Goal: Task Accomplishment & Management: Manage account settings

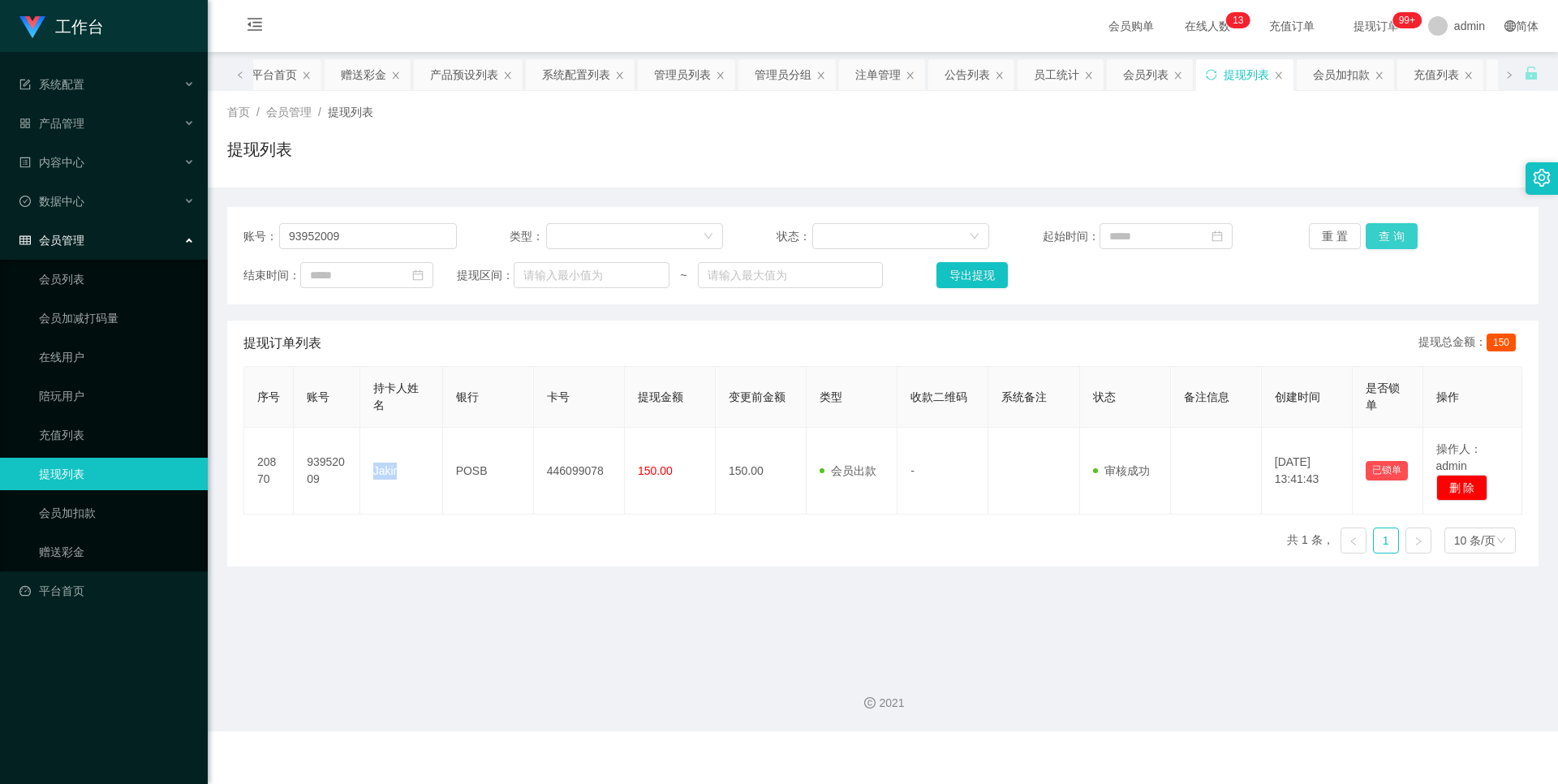
click at [1400, 235] on button "查 询" at bounding box center [1392, 235] width 52 height 26
drag, startPoint x: 369, startPoint y: 235, endPoint x: 236, endPoint y: 234, distance: 133.0
click at [236, 234] on div "账号： 93952009 类型： 状态： 起始时间： 重 置 查 询 结束时间： 提现区间： ~ 导出提现" at bounding box center [882, 255] width 1311 height 97
drag, startPoint x: 81, startPoint y: 554, endPoint x: 96, endPoint y: 533, distance: 25.8
click at [81, 554] on link "赠送彩金" at bounding box center [117, 551] width 156 height 32
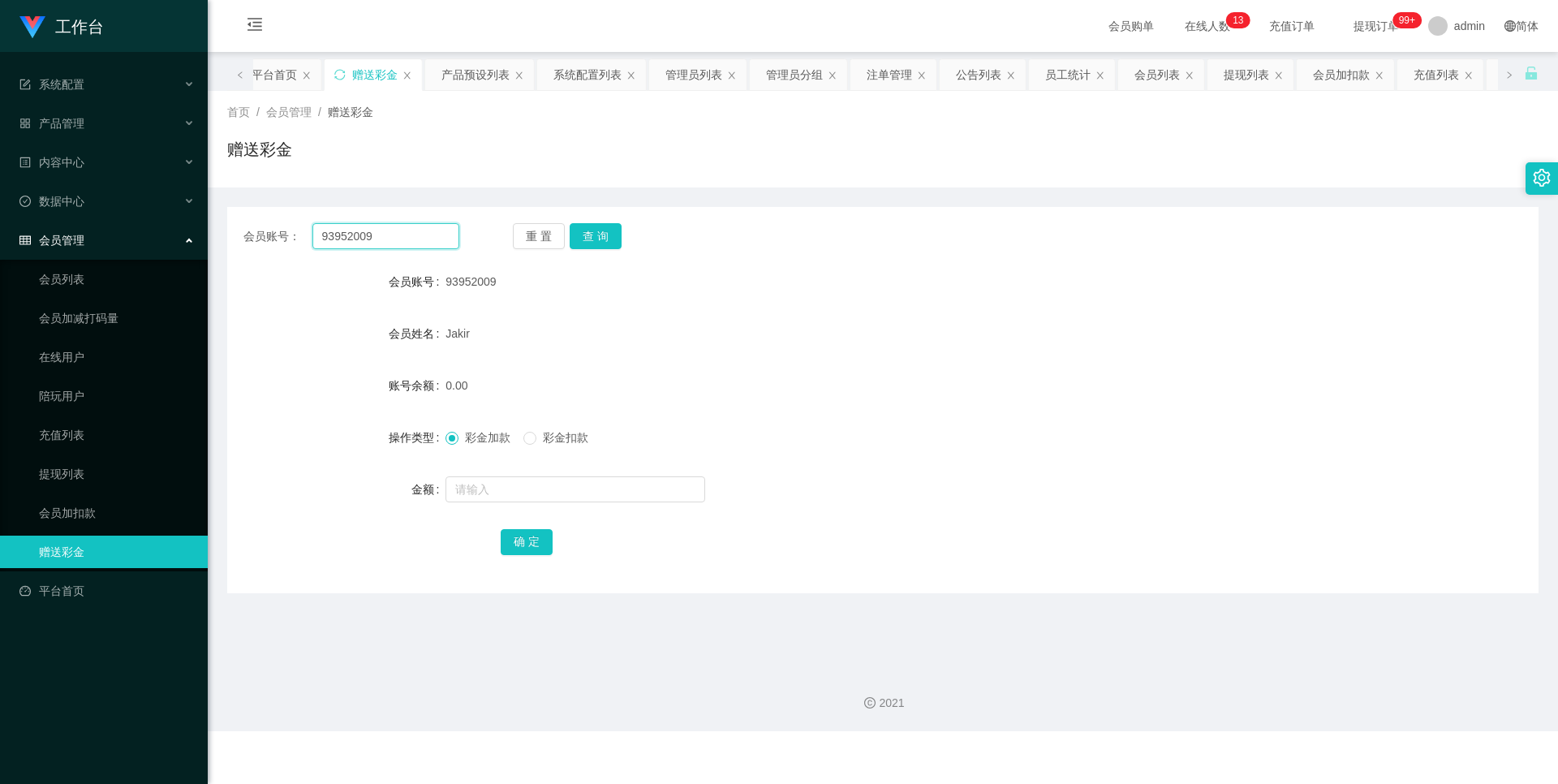
click at [413, 237] on input "93952009" at bounding box center [386, 235] width 147 height 26
click at [606, 242] on button "查 询" at bounding box center [596, 235] width 52 height 26
click at [513, 491] on input "text" at bounding box center [576, 489] width 260 height 26
type input "100"
click at [527, 531] on button "确 定" at bounding box center [527, 542] width 52 height 26
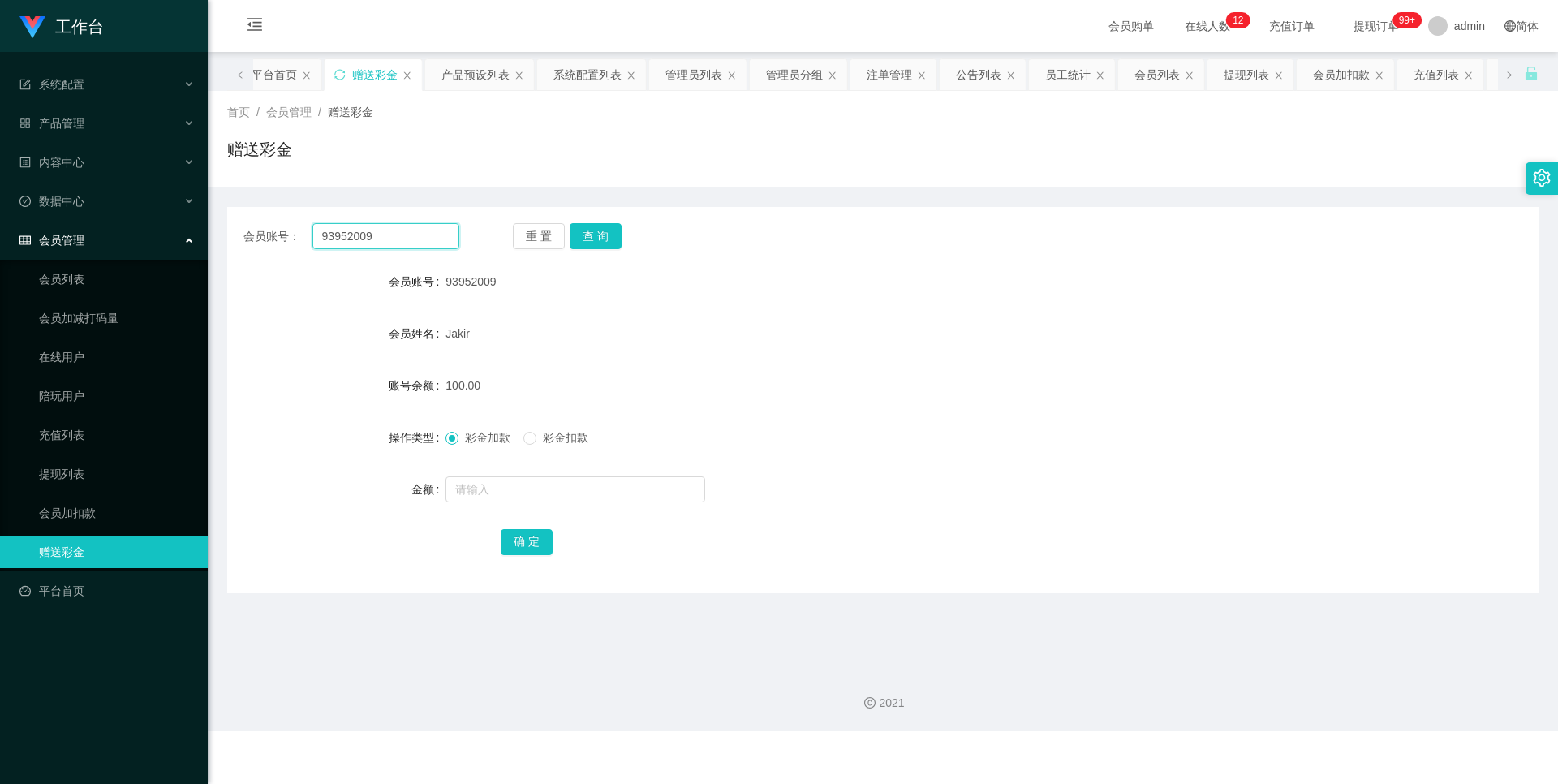
drag, startPoint x: 402, startPoint y: 240, endPoint x: 247, endPoint y: 236, distance: 155.1
click at [247, 236] on div "会员账号： 93952009" at bounding box center [351, 235] width 216 height 26
click at [594, 220] on div "会员账号： 93952009 重 置 查 询 会员账号 93952009 会员姓名 [PERSON_NAME] 账号余额 100.00 操作类型 彩金加款 彩…" at bounding box center [882, 400] width 1311 height 387
click at [594, 229] on button "查 询" at bounding box center [596, 235] width 52 height 26
click at [94, 554] on link "赠送彩金" at bounding box center [117, 551] width 156 height 32
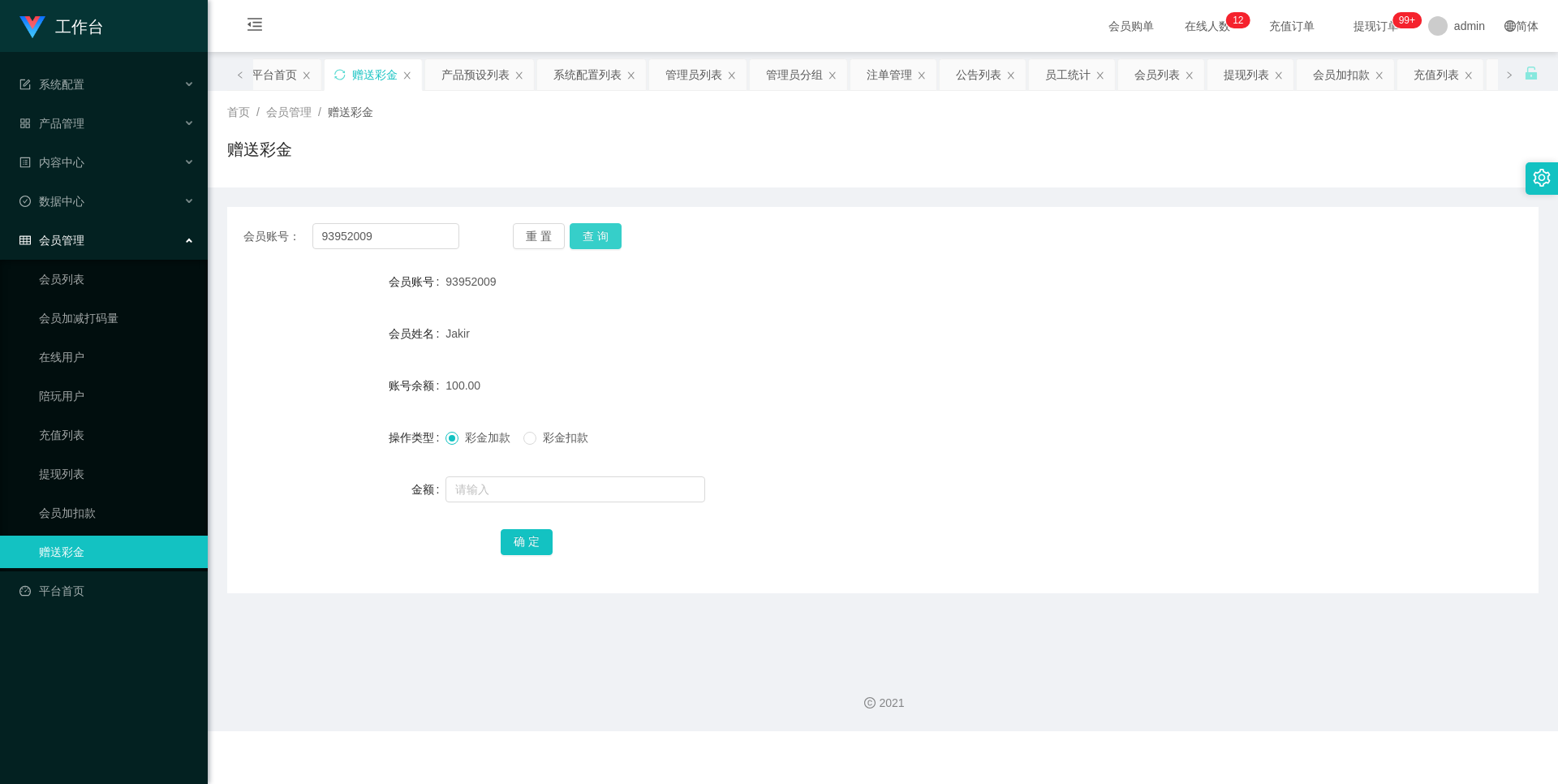
click at [570, 229] on button "查 询" at bounding box center [596, 235] width 52 height 26
click at [485, 482] on input "text" at bounding box center [576, 489] width 260 height 26
type input "60"
click at [540, 543] on button "确 定" at bounding box center [527, 542] width 52 height 26
click at [702, 338] on div "Jakir" at bounding box center [828, 333] width 765 height 32
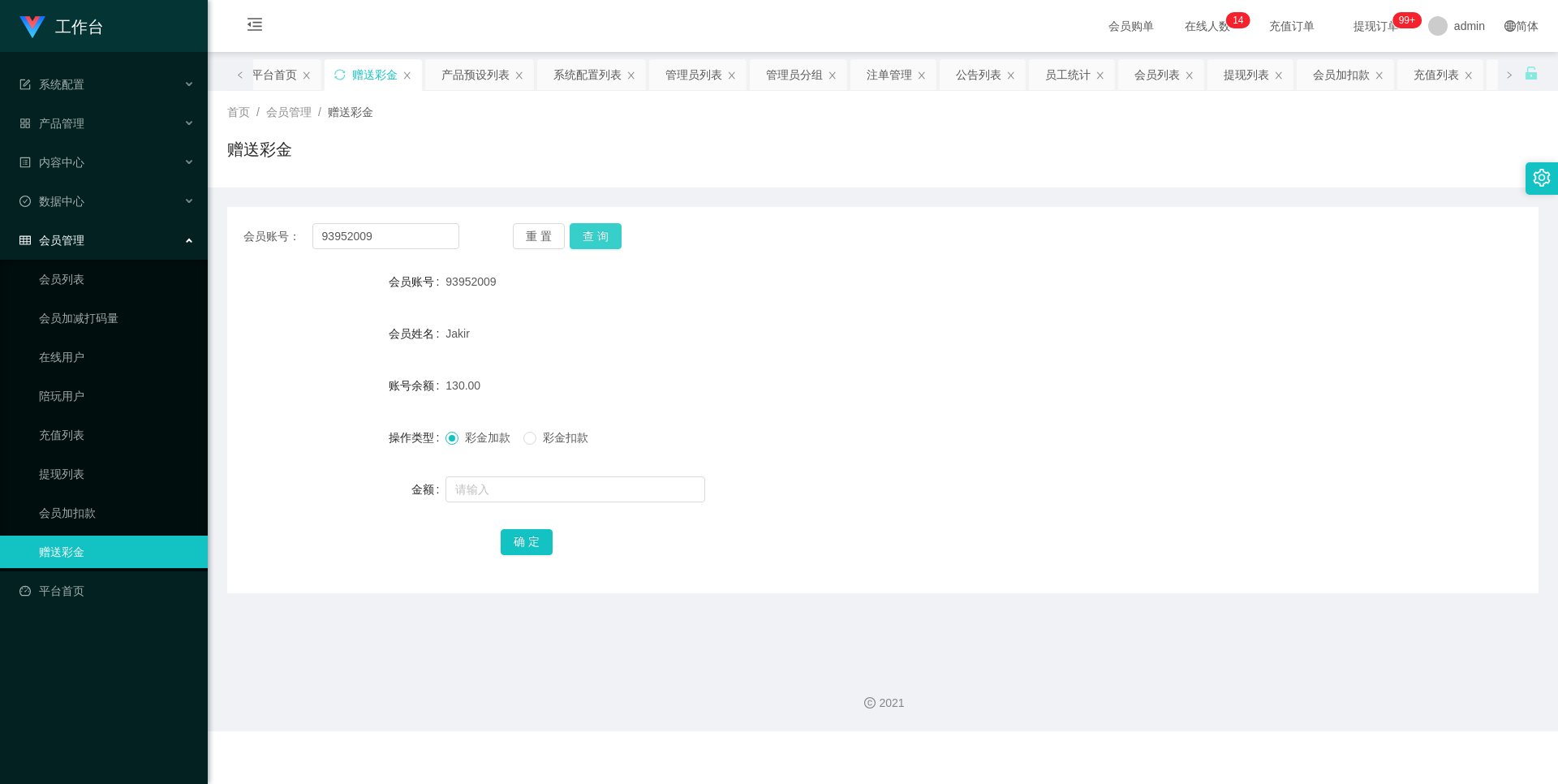
click at [615, 242] on button "查 询" at bounding box center [596, 235] width 52 height 26
click at [611, 229] on button "查 询" at bounding box center [596, 235] width 52 height 26
drag, startPoint x: 578, startPoint y: 258, endPoint x: 585, endPoint y: 245, distance: 14.8
click at [581, 254] on div "会员账号： 93952009 重 置 查 询 会员账号 93952009 会员姓名 [PERSON_NAME] 账号余额 130.00 操作类型 彩金加款 彩…" at bounding box center [882, 400] width 1311 height 387
click at [595, 225] on button "查 询" at bounding box center [596, 235] width 52 height 26
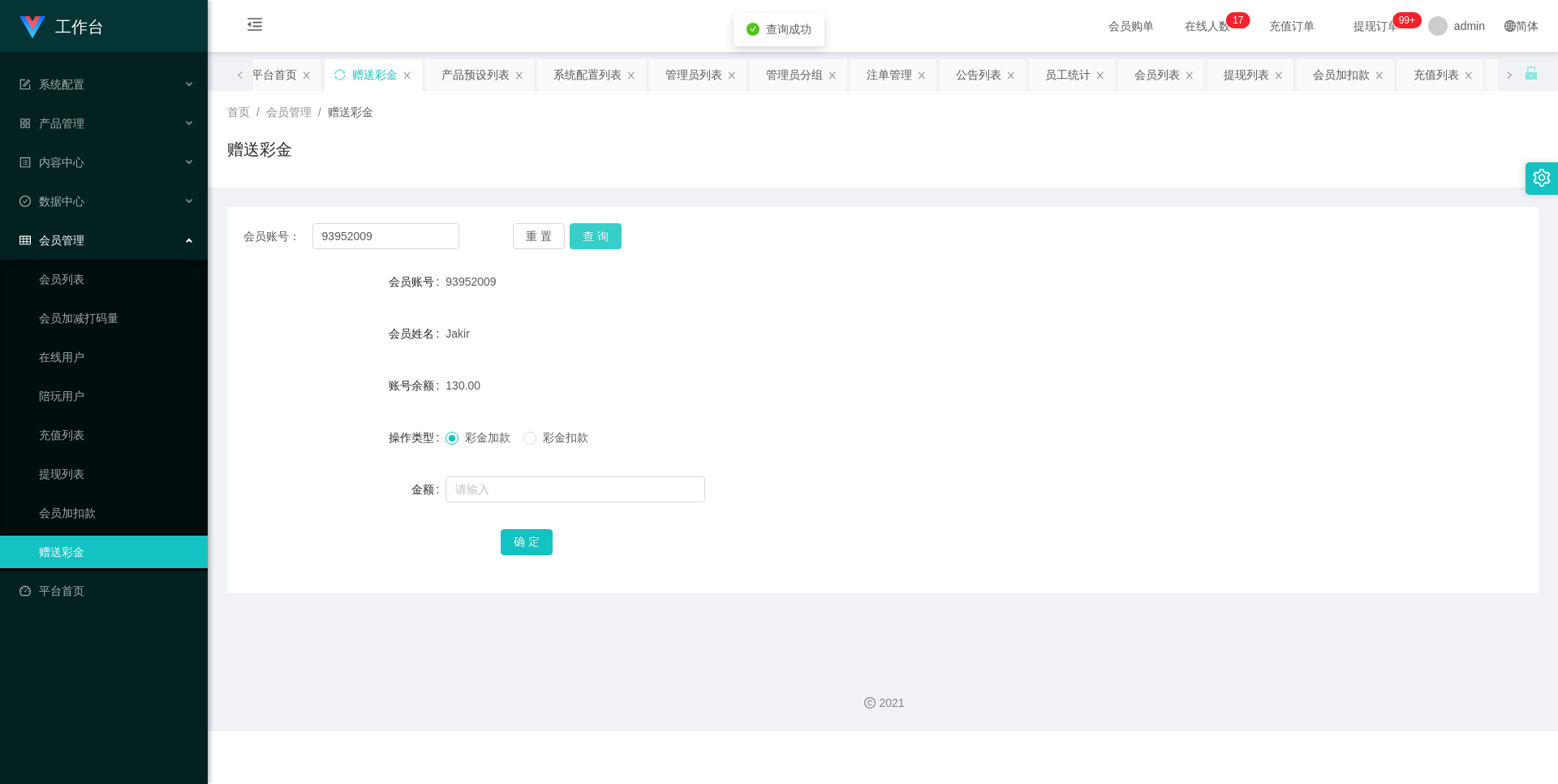
click at [596, 228] on button "查 询" at bounding box center [596, 235] width 52 height 26
click at [599, 228] on button "查 询" at bounding box center [596, 235] width 52 height 26
drag, startPoint x: 442, startPoint y: 241, endPoint x: 235, endPoint y: 240, distance: 207.0
click at [235, 240] on div "会员账号： 93952009 重 置 查 询" at bounding box center [882, 235] width 1311 height 26
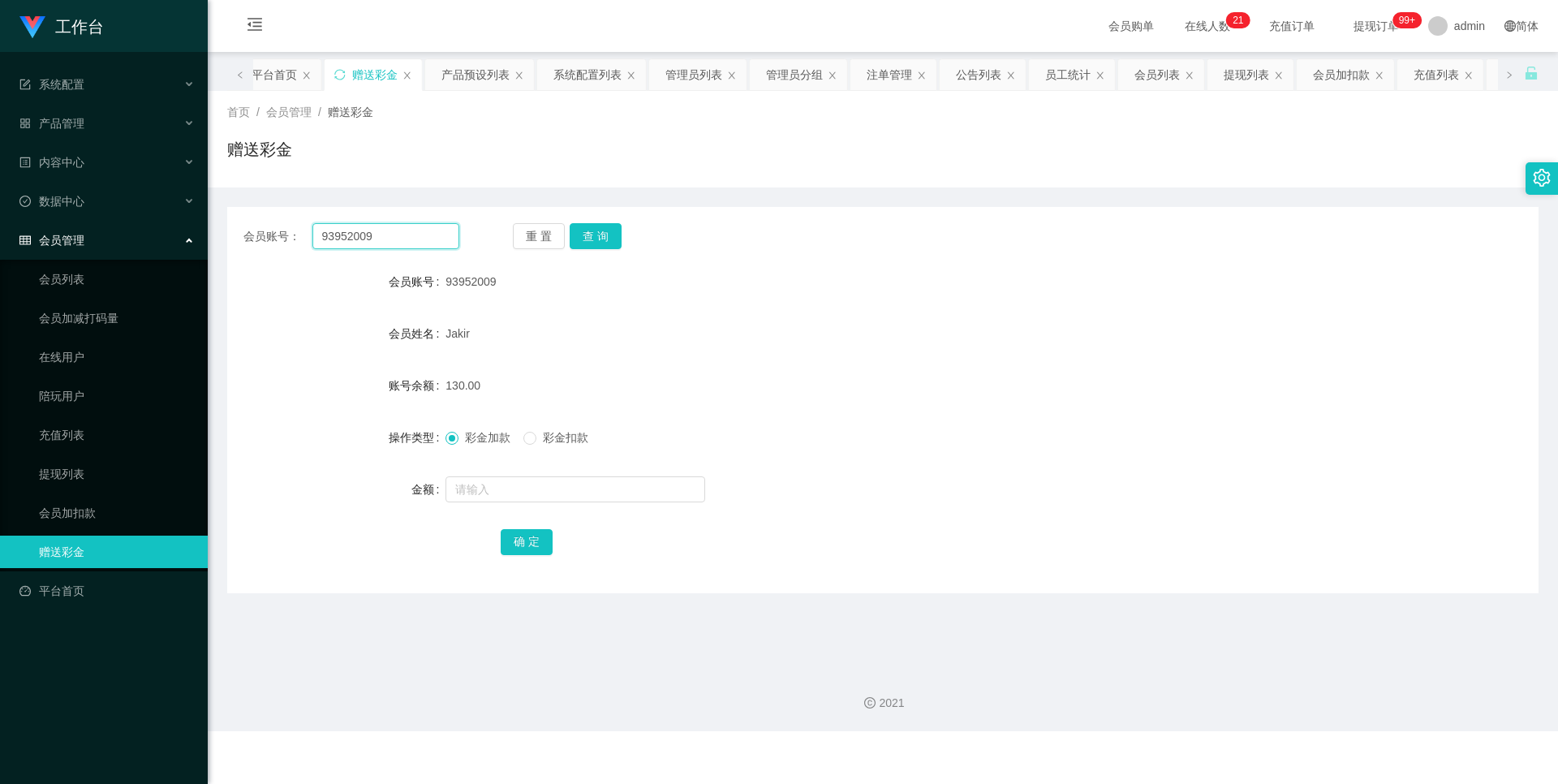
paste input "89172171"
type input "89172171"
click at [608, 233] on button "查 询" at bounding box center [596, 235] width 52 height 26
click at [491, 495] on input "text" at bounding box center [576, 489] width 260 height 26
type input "100"
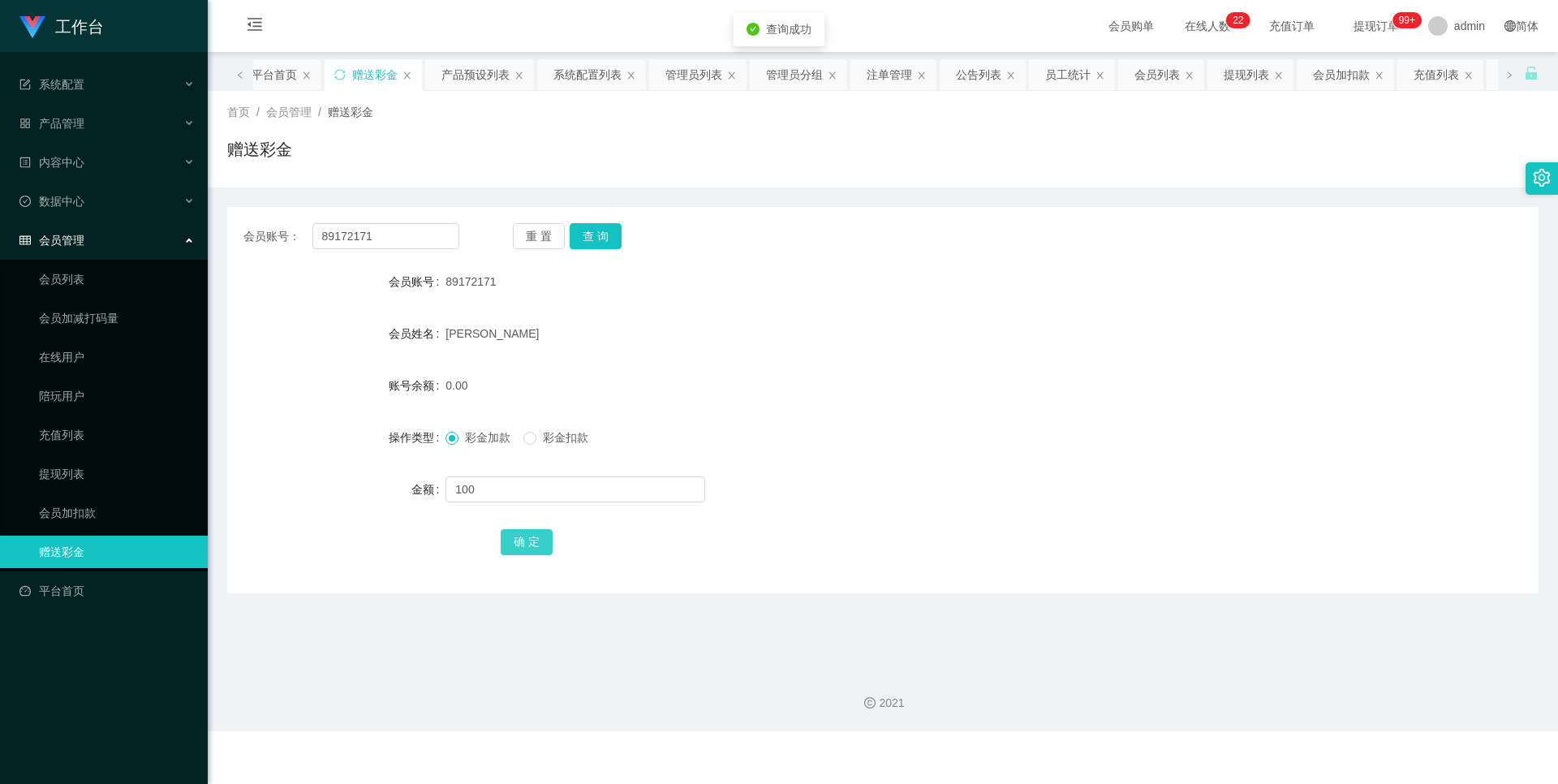
click at [526, 537] on button "确 定" at bounding box center [527, 542] width 52 height 26
click at [87, 522] on link "会员加扣款" at bounding box center [117, 512] width 156 height 32
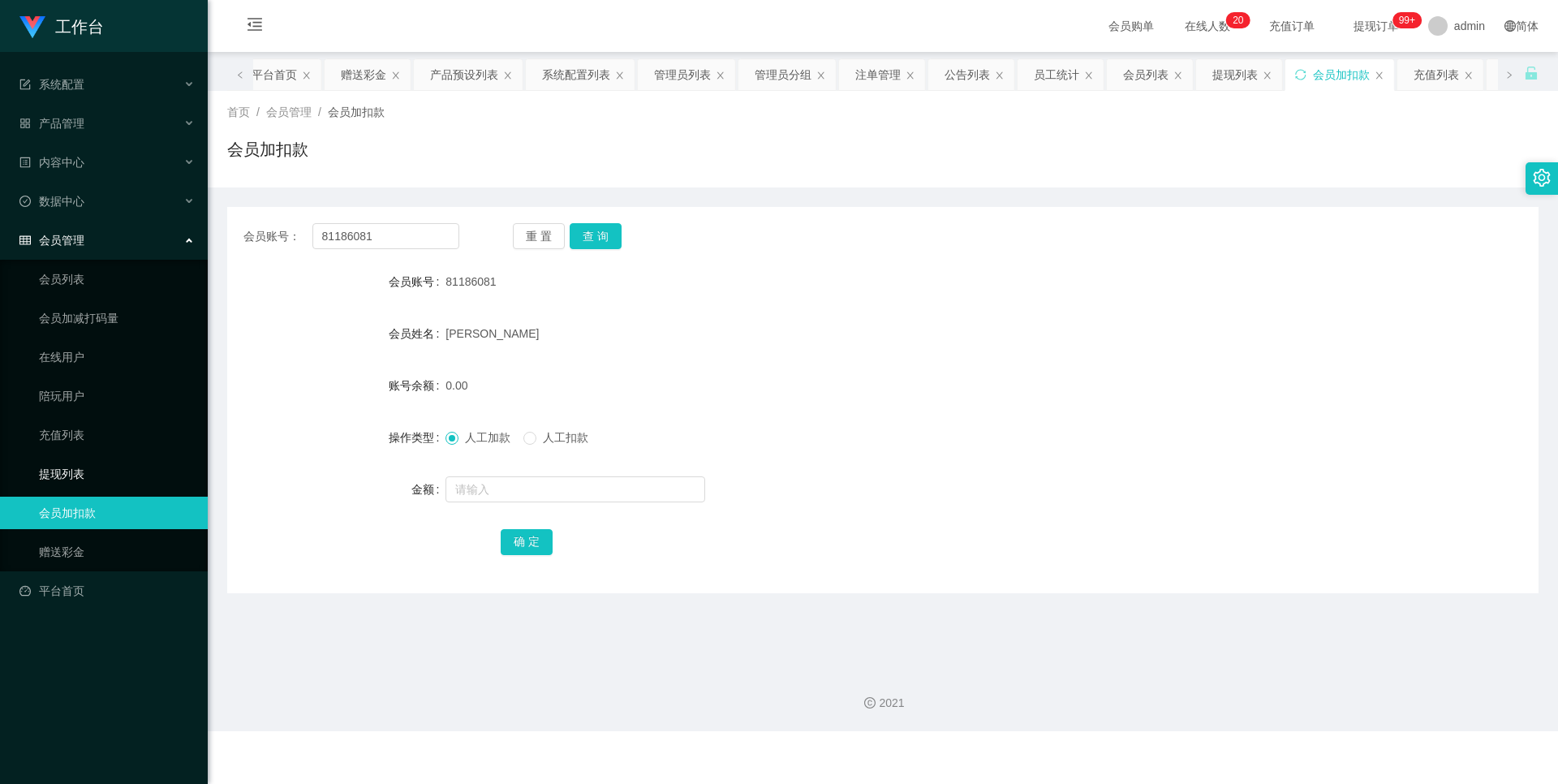
click at [81, 462] on link "提现列表" at bounding box center [117, 473] width 156 height 32
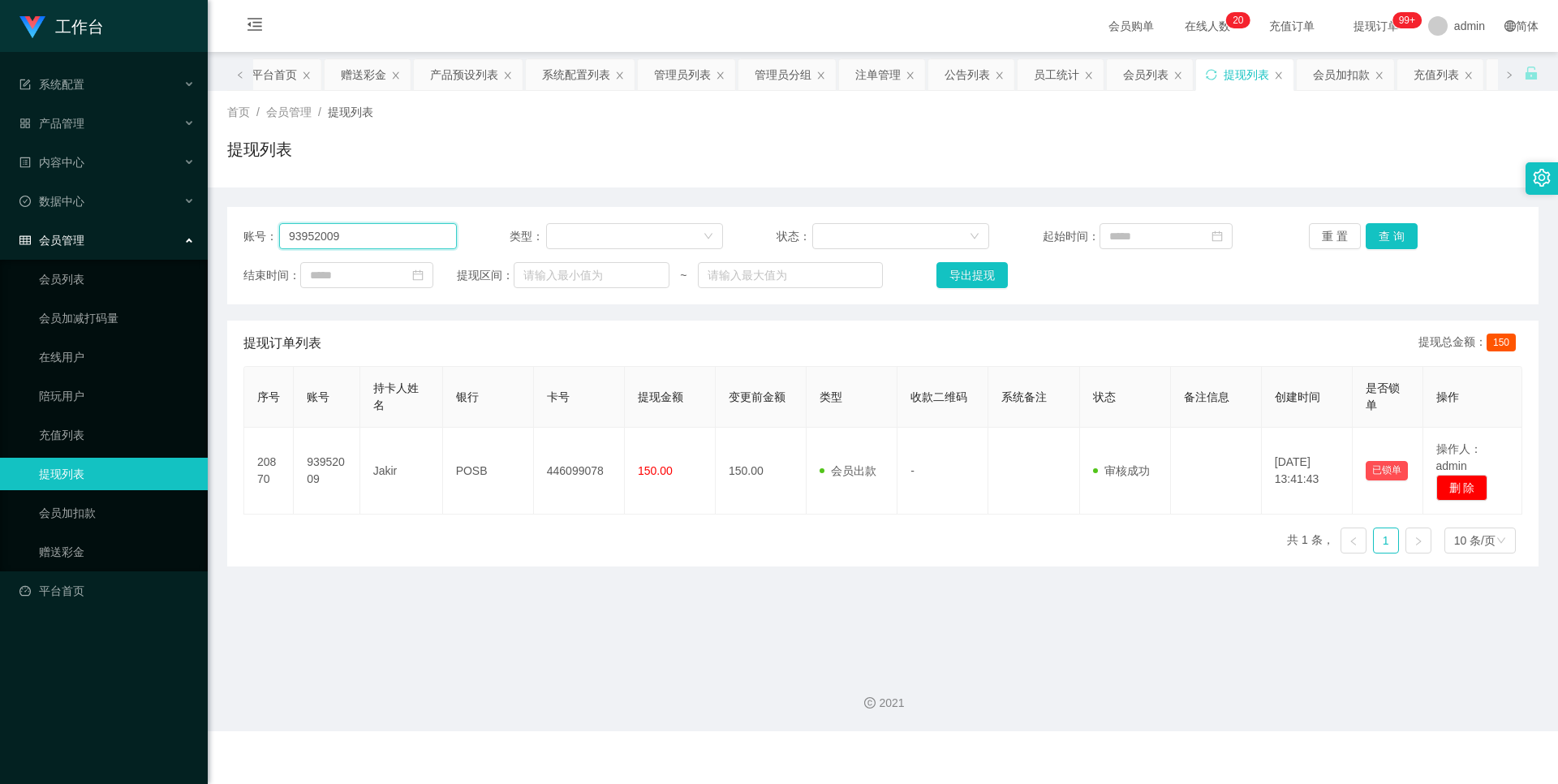
drag, startPoint x: 388, startPoint y: 241, endPoint x: 253, endPoint y: 239, distance: 135.0
click at [253, 239] on div "账号： 93952009" at bounding box center [350, 235] width 214 height 26
click at [142, 554] on link "赠送彩金" at bounding box center [117, 551] width 156 height 32
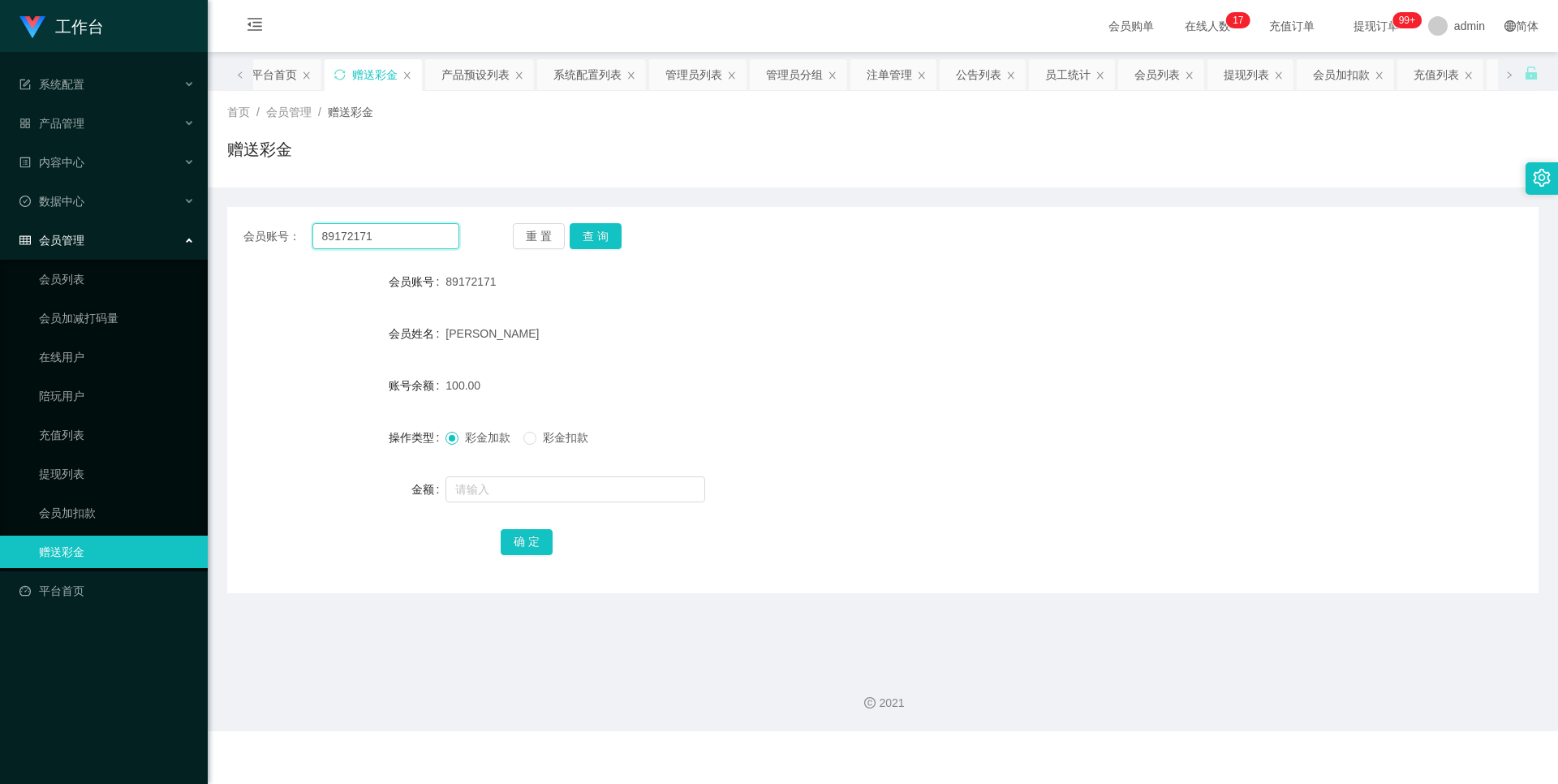
drag, startPoint x: 418, startPoint y: 241, endPoint x: 225, endPoint y: 241, distance: 193.0
click at [226, 241] on main "关闭左侧 关闭右侧 关闭其它 刷新页面 平台首页 赠送彩金 产品预设列表 系统配置列表 管理员列表 管理员分组 注单管理 公告列表 员工统计 会员列表 提现列…" at bounding box center [882, 354] width 1350 height 603
paste input "93952009"
type input "93952009"
click at [605, 237] on button "查 询" at bounding box center [596, 235] width 52 height 26
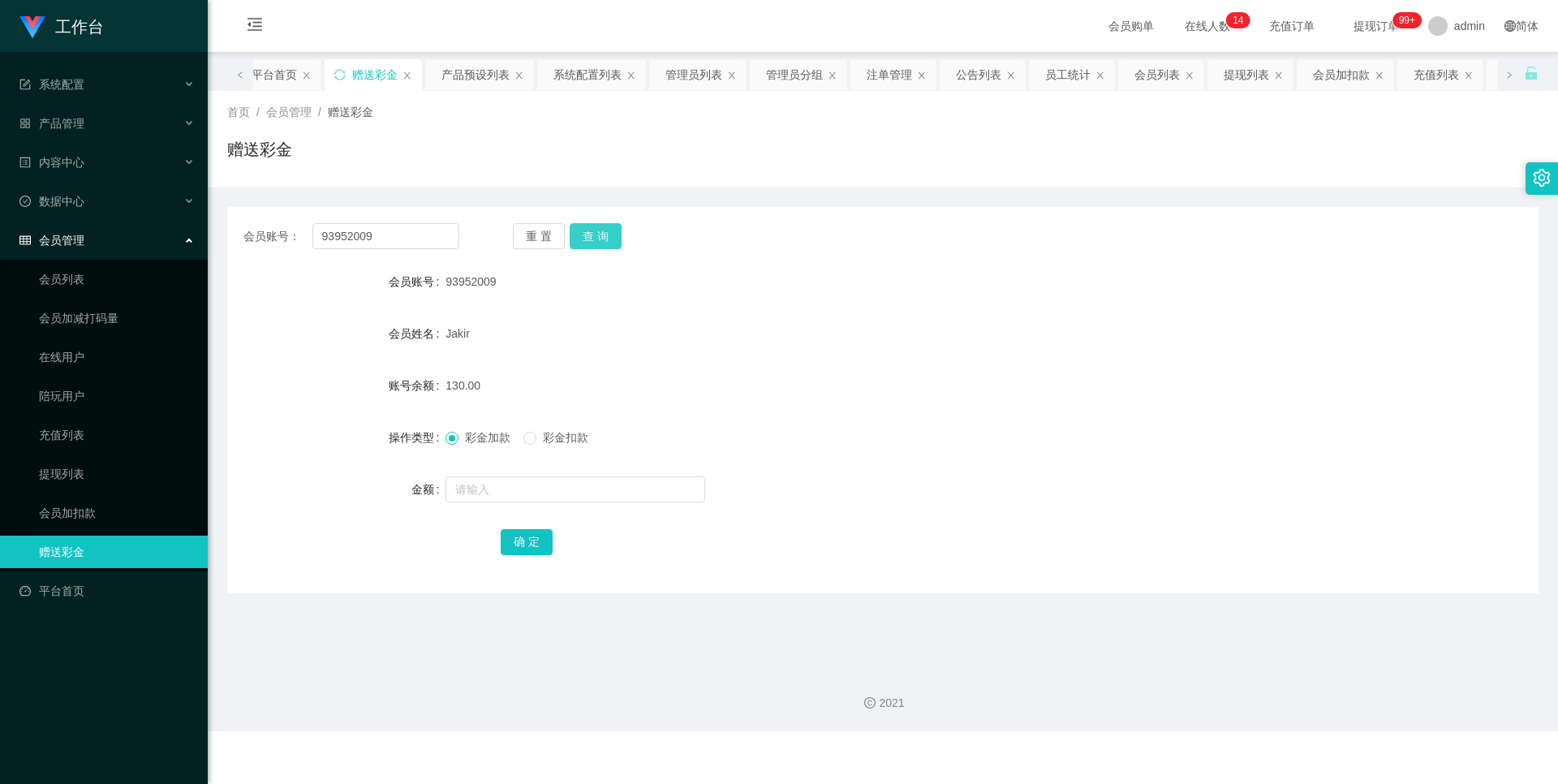
click at [596, 235] on button "查 询" at bounding box center [596, 235] width 52 height 26
click at [594, 242] on button "查 询" at bounding box center [596, 235] width 52 height 26
click at [64, 464] on link "提现列表" at bounding box center [117, 473] width 156 height 32
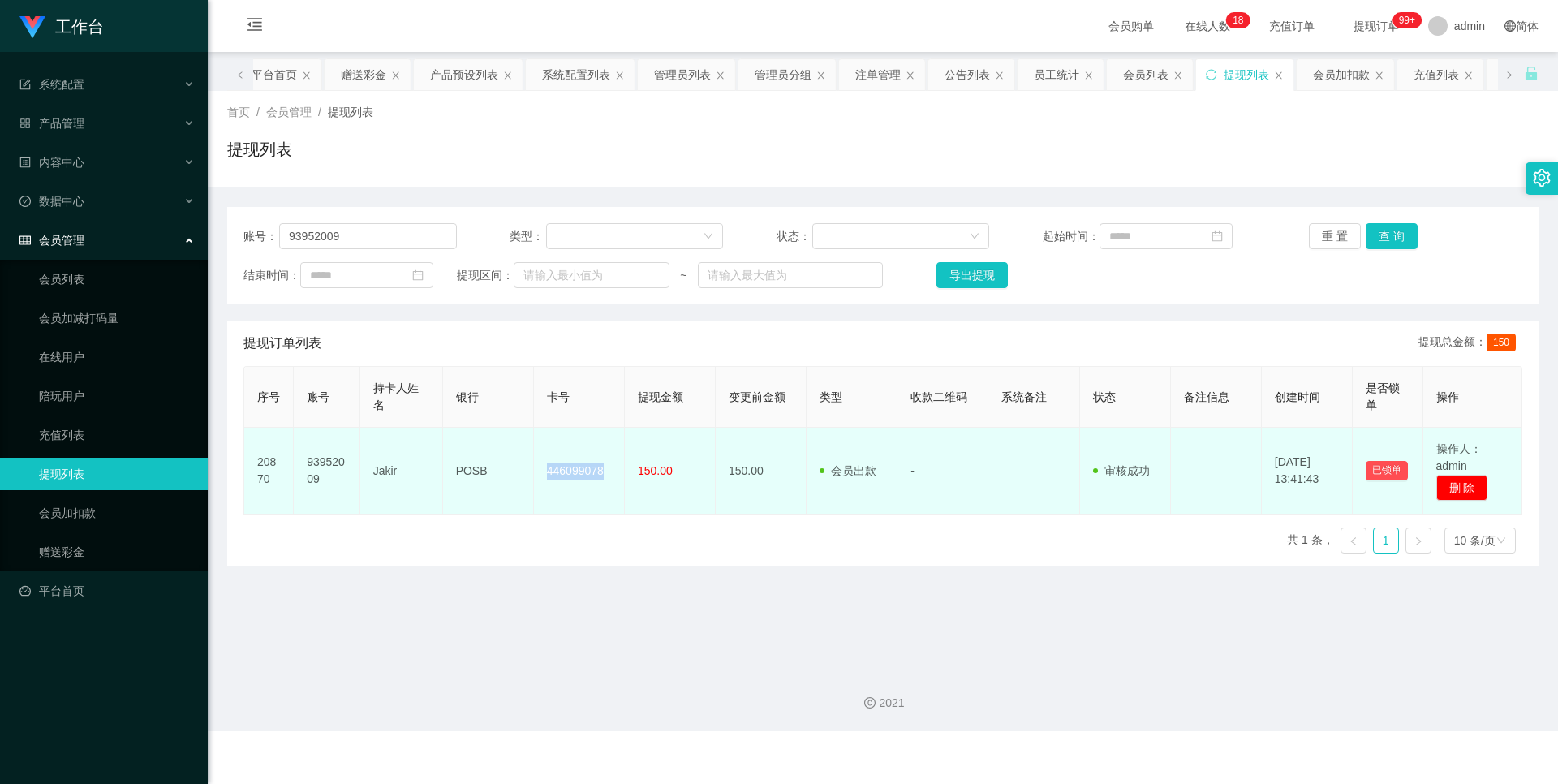
drag, startPoint x: 542, startPoint y: 473, endPoint x: 605, endPoint y: 485, distance: 64.1
click at [605, 485] on td "446099078" at bounding box center [579, 471] width 91 height 87
copy td "446099078"
drag, startPoint x: 501, startPoint y: 475, endPoint x: 453, endPoint y: 473, distance: 48.0
click at [453, 473] on td "POSB" at bounding box center [489, 471] width 91 height 87
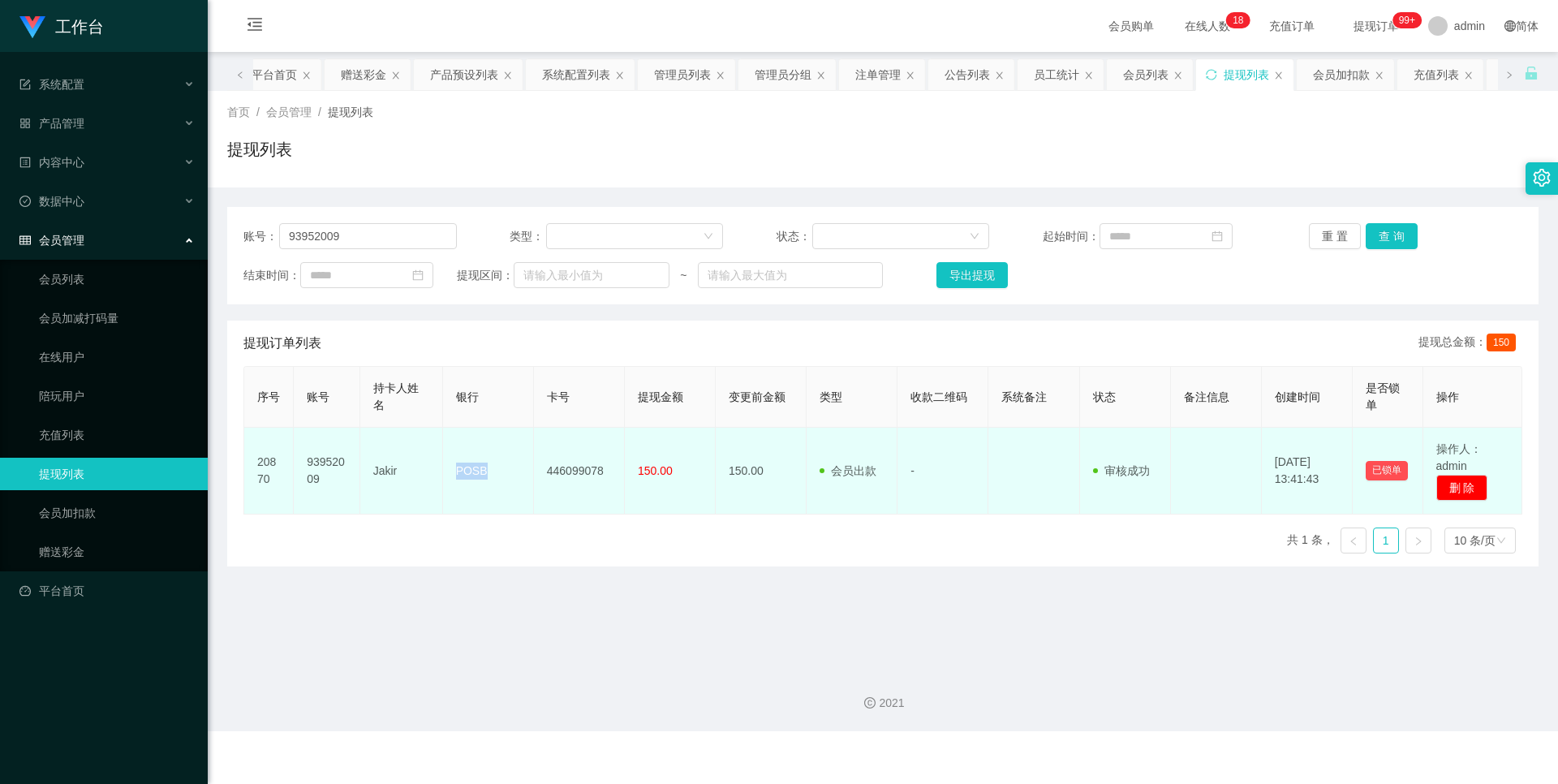
copy td "POSB"
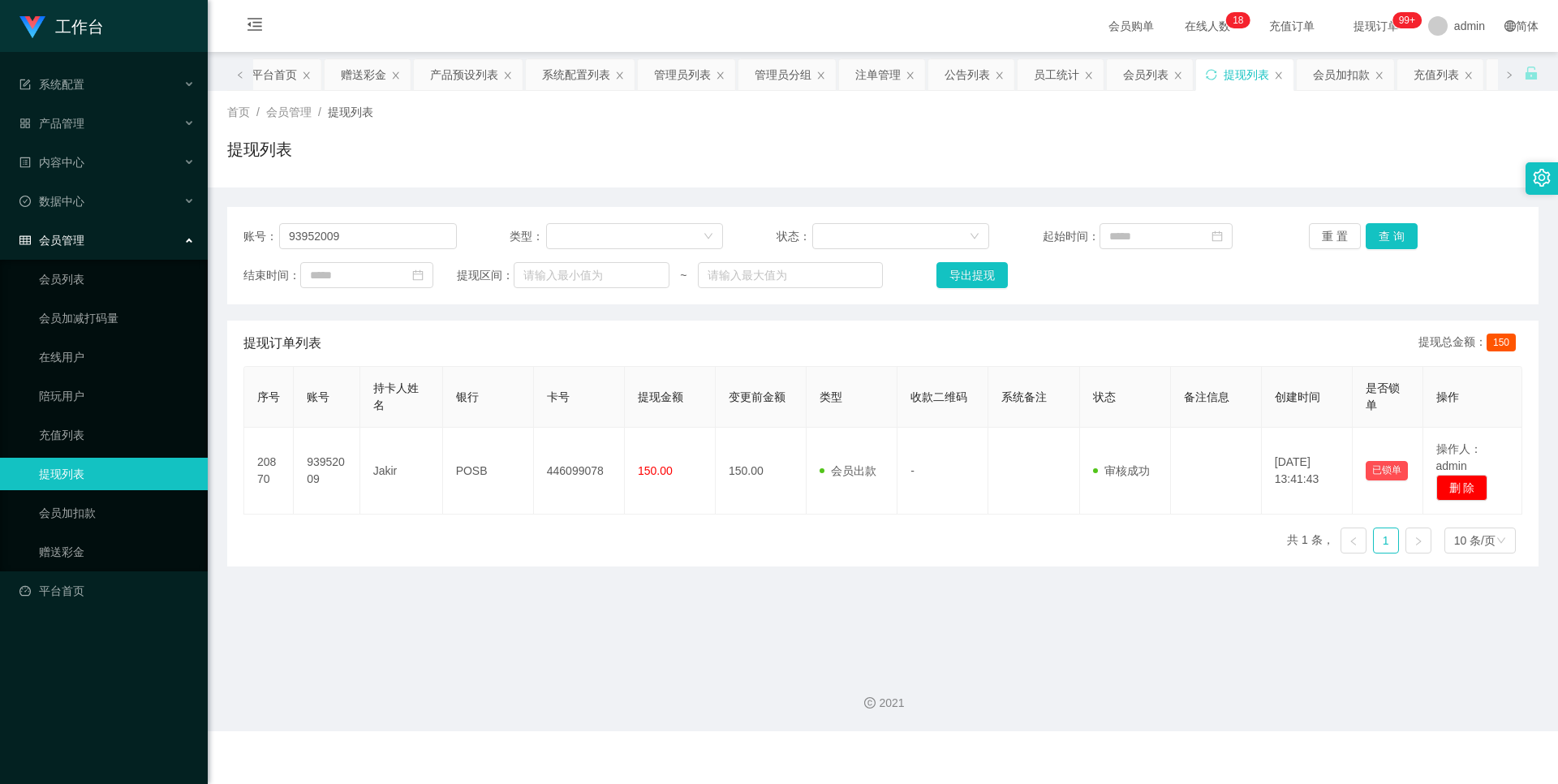
click at [501, 546] on div "序号 账号 持卡人姓名 银行 卡号 提现金额 变更前金额 类型 收款二维码 系统备注 状态 备注信息 创建时间 是否锁单 操作 20870 93952009 …" at bounding box center [882, 465] width 1279 height 200
click at [1387, 228] on button "查 询" at bounding box center [1392, 235] width 52 height 26
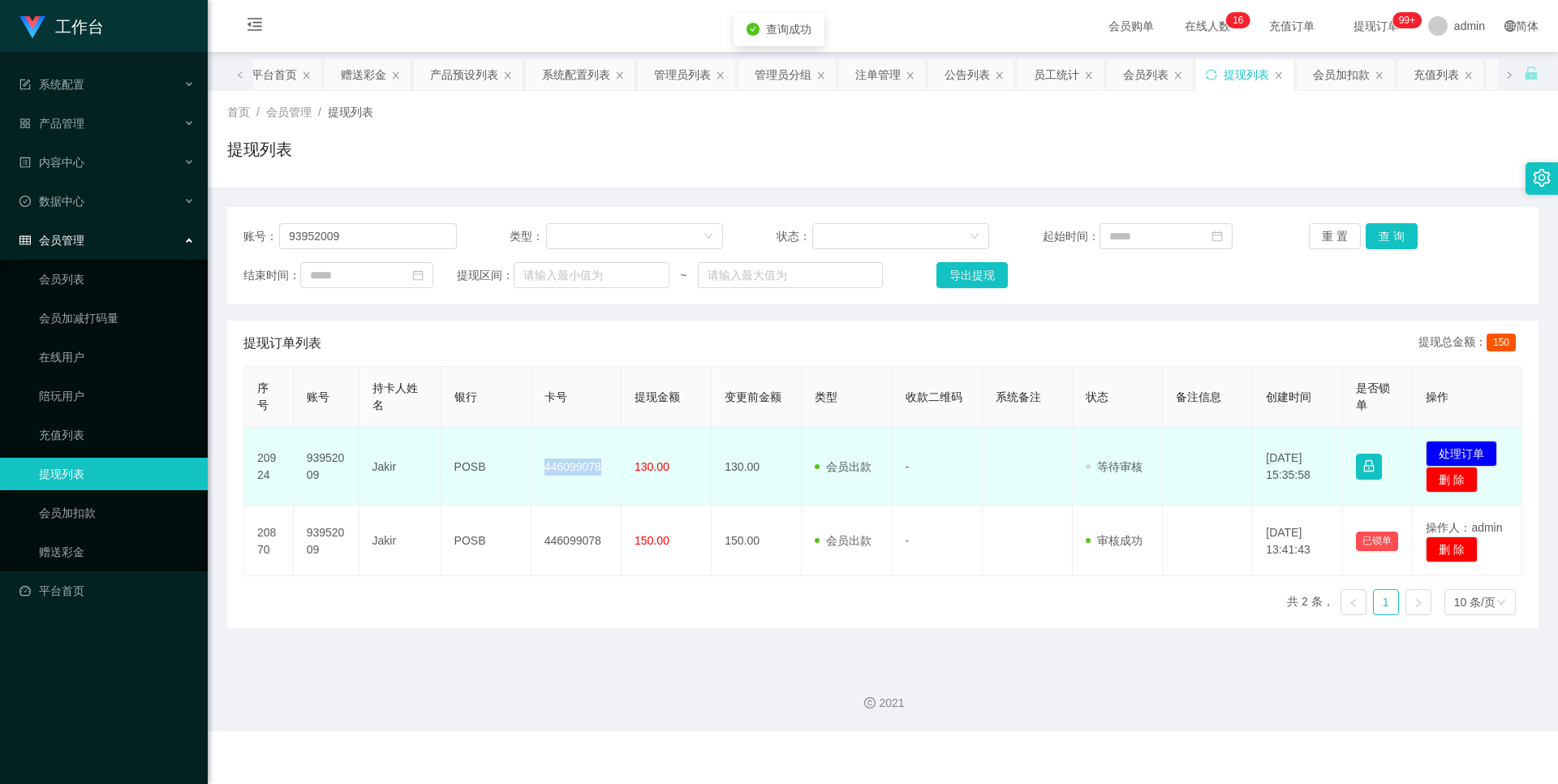
drag, startPoint x: 535, startPoint y: 468, endPoint x: 604, endPoint y: 471, distance: 69.1
click at [604, 471] on td "446099078" at bounding box center [577, 467] width 90 height 78
copy td "446099078"
drag, startPoint x: 458, startPoint y: 473, endPoint x: 439, endPoint y: 465, distance: 20.6
click at [455, 473] on td "POSB" at bounding box center [486, 467] width 90 height 78
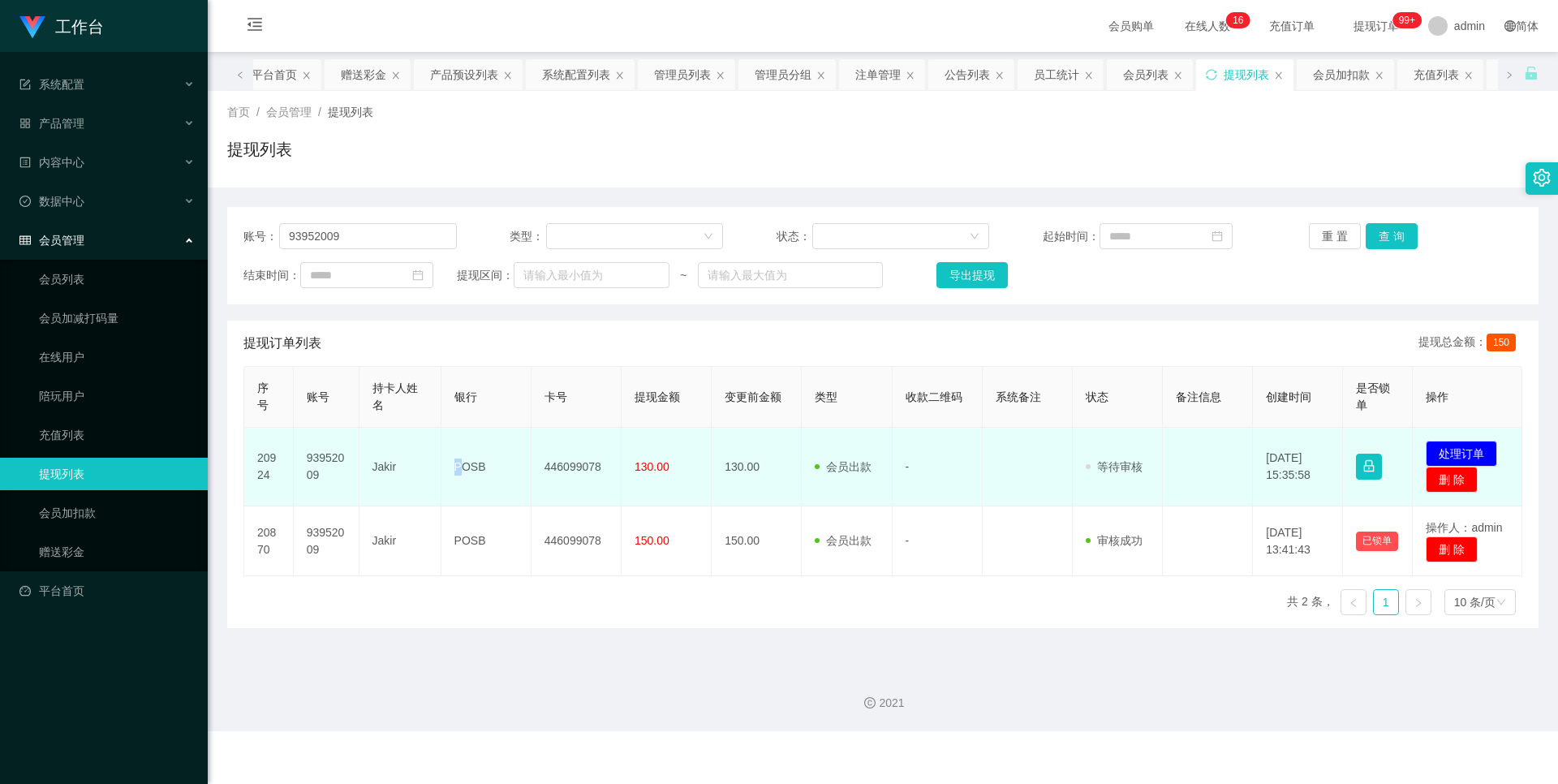
click at [442, 465] on td "POSB" at bounding box center [486, 467] width 90 height 78
drag, startPoint x: 453, startPoint y: 468, endPoint x: 485, endPoint y: 468, distance: 32.0
click at [485, 468] on td "POSB" at bounding box center [486, 467] width 90 height 78
copy td "POSB"
drag, startPoint x: 370, startPoint y: 468, endPoint x: 397, endPoint y: 468, distance: 27.0
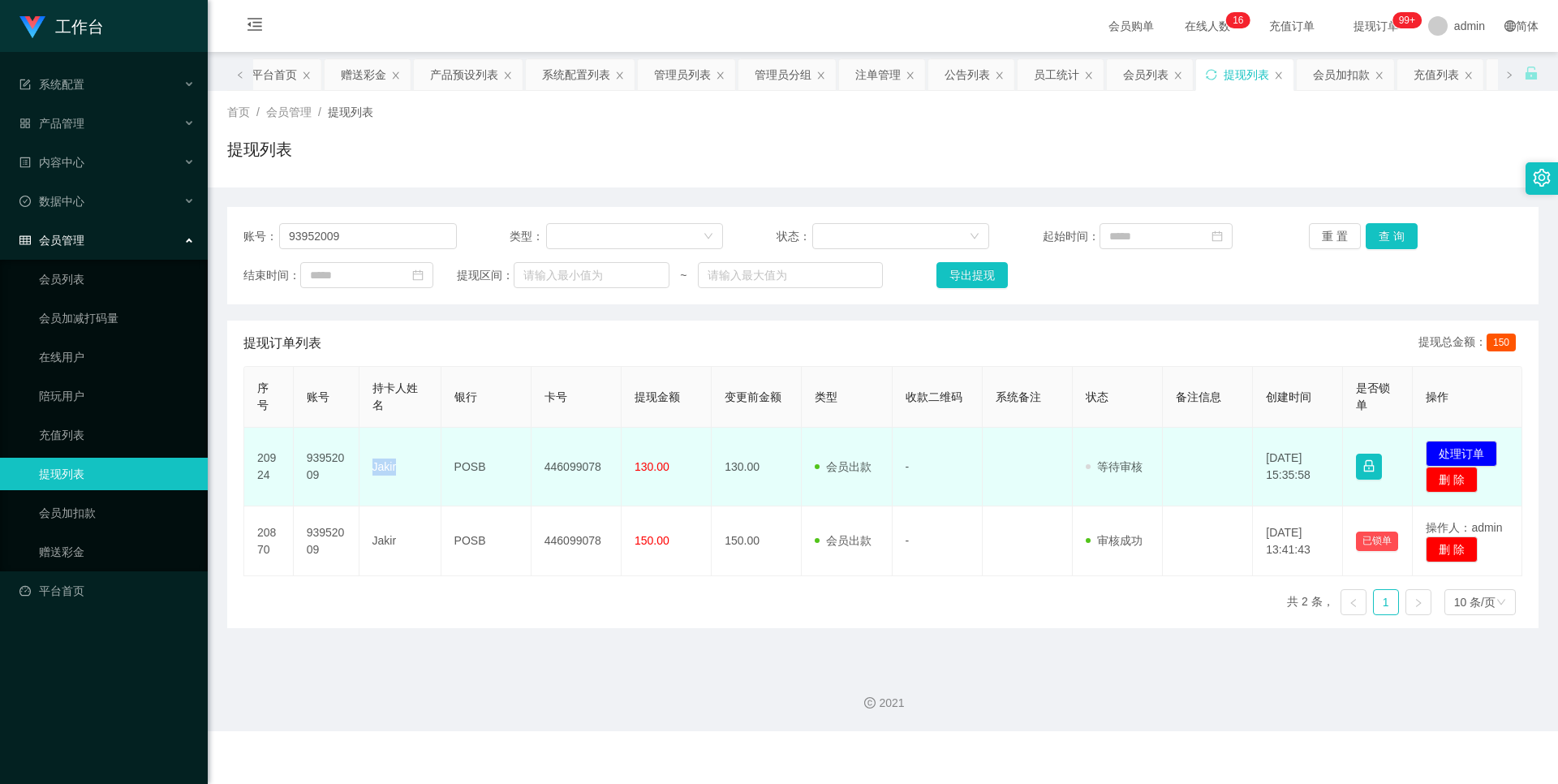
click at [397, 468] on td "Jakir" at bounding box center [400, 467] width 82 height 78
copy td "Jakir"
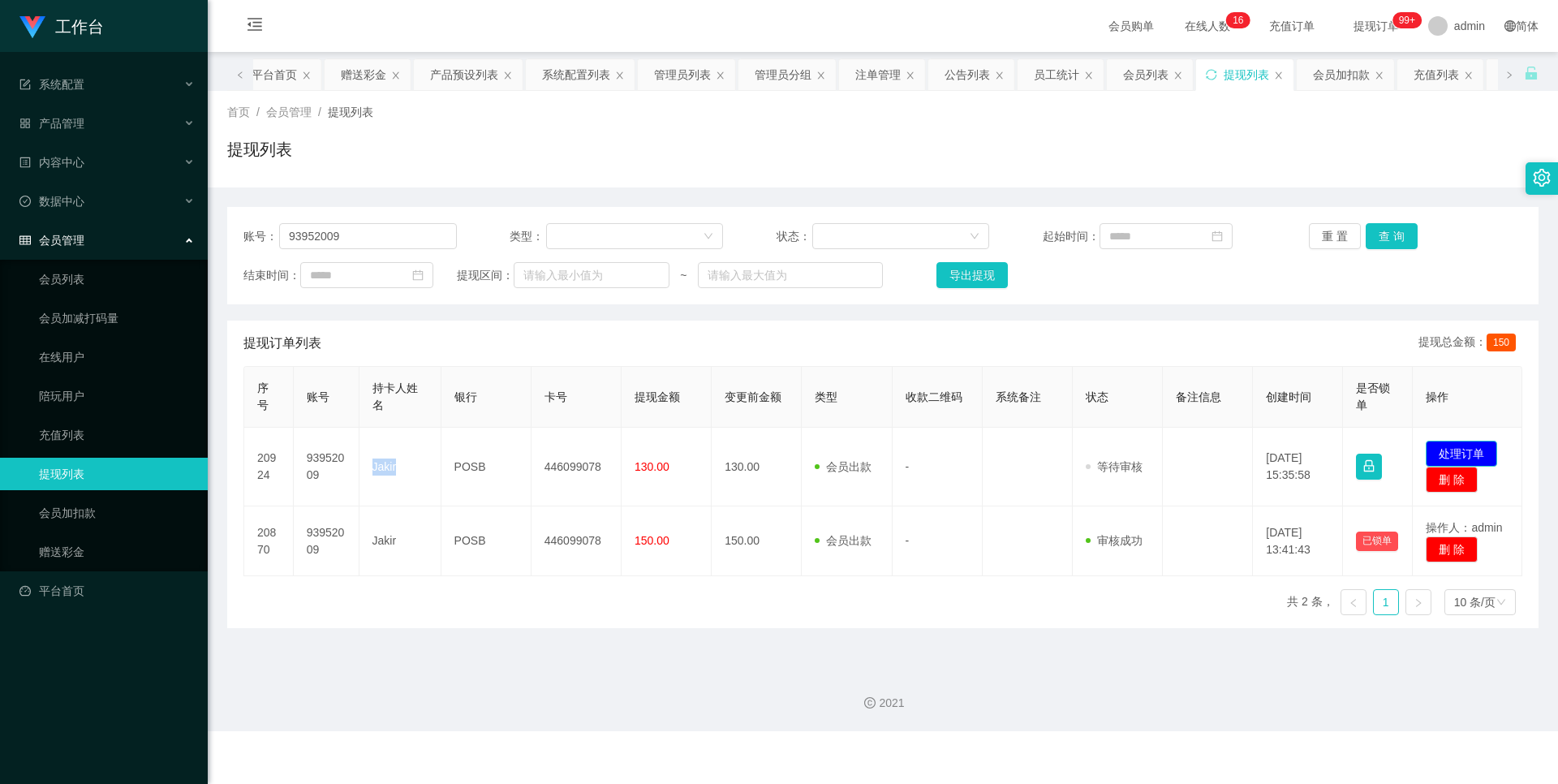
click at [1462, 452] on button "处理订单" at bounding box center [1462, 453] width 72 height 26
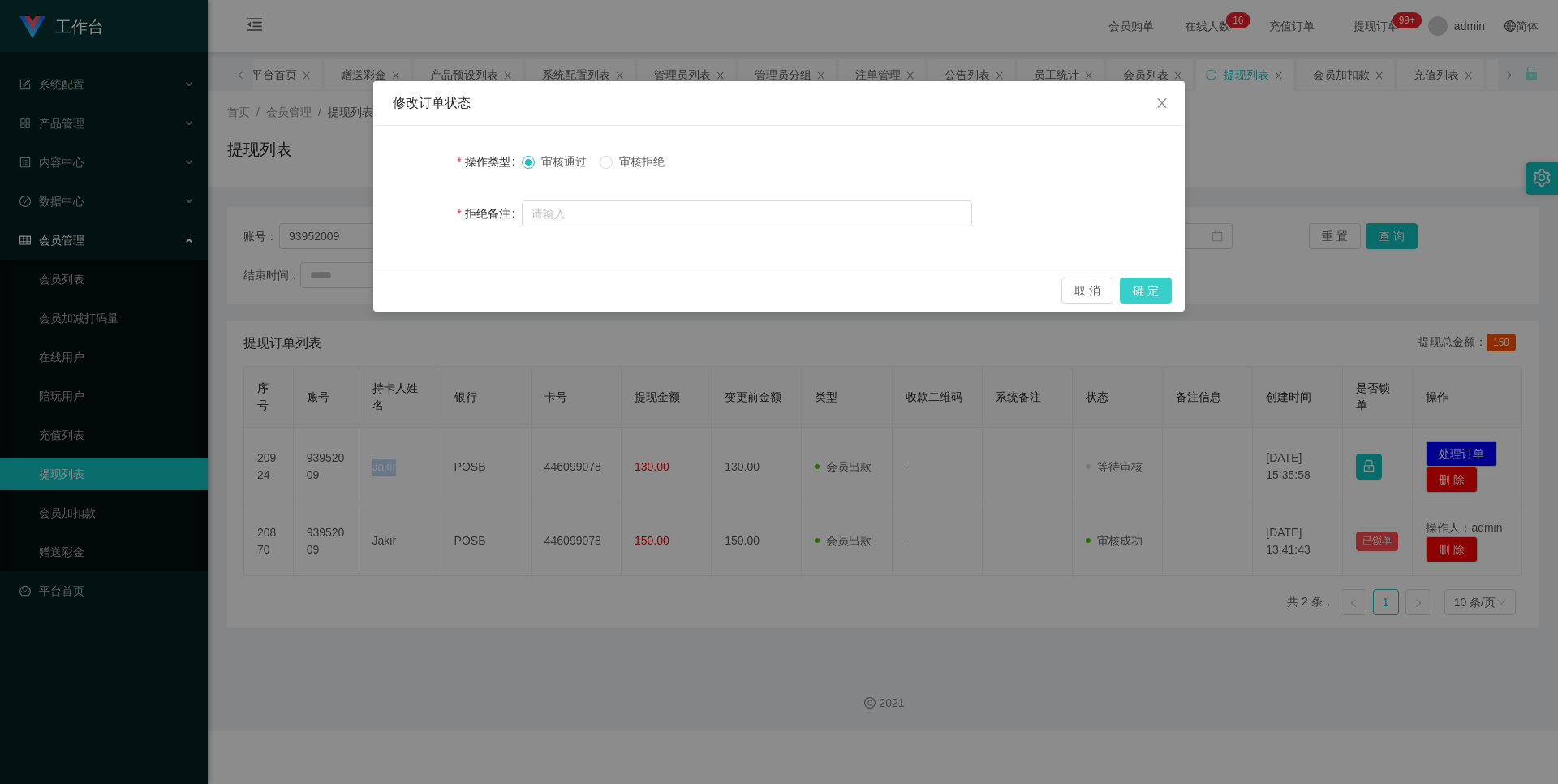
click at [1147, 287] on button "确 定" at bounding box center [1146, 290] width 52 height 26
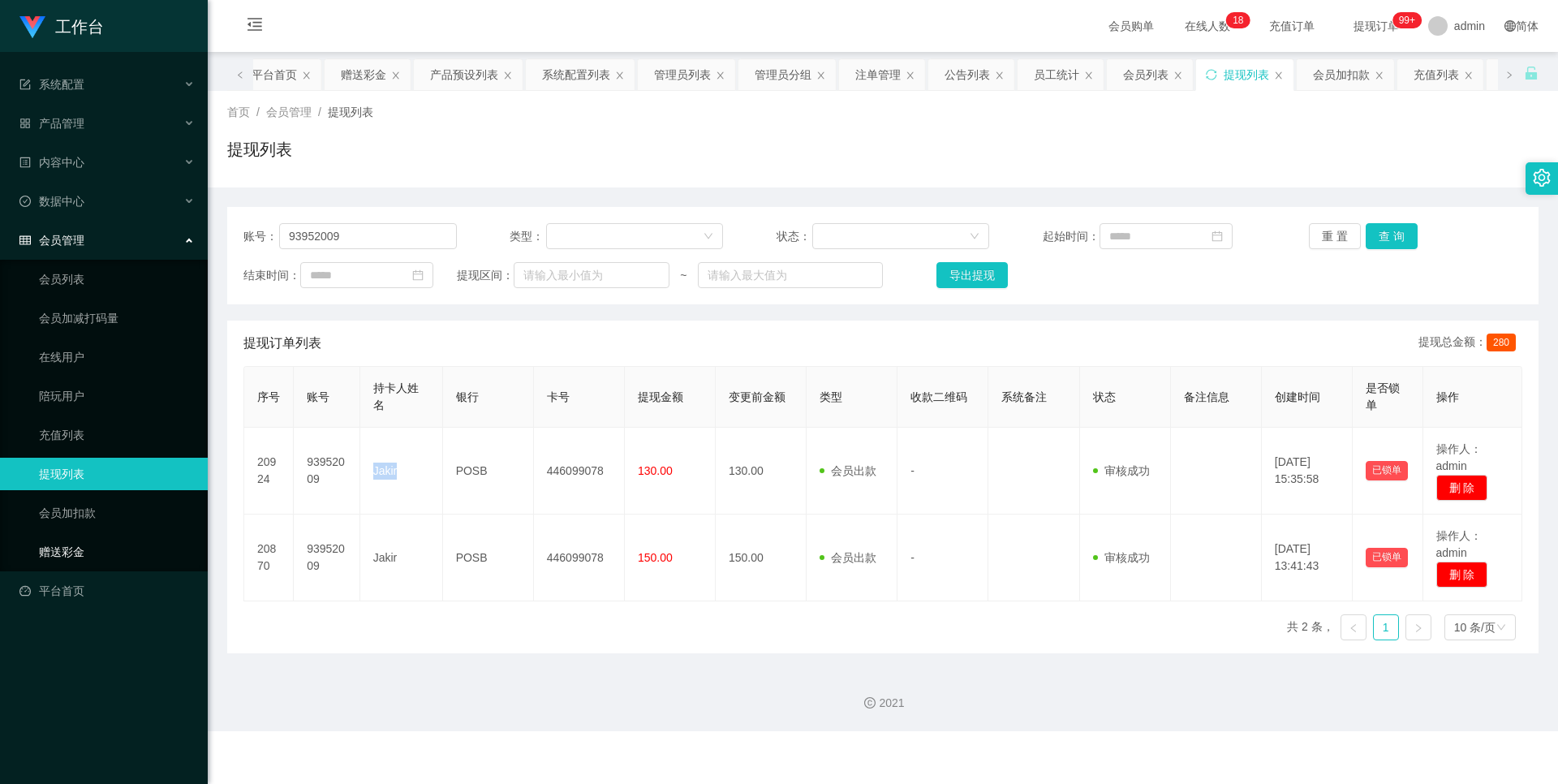
click at [78, 543] on link "赠送彩金" at bounding box center [117, 551] width 156 height 32
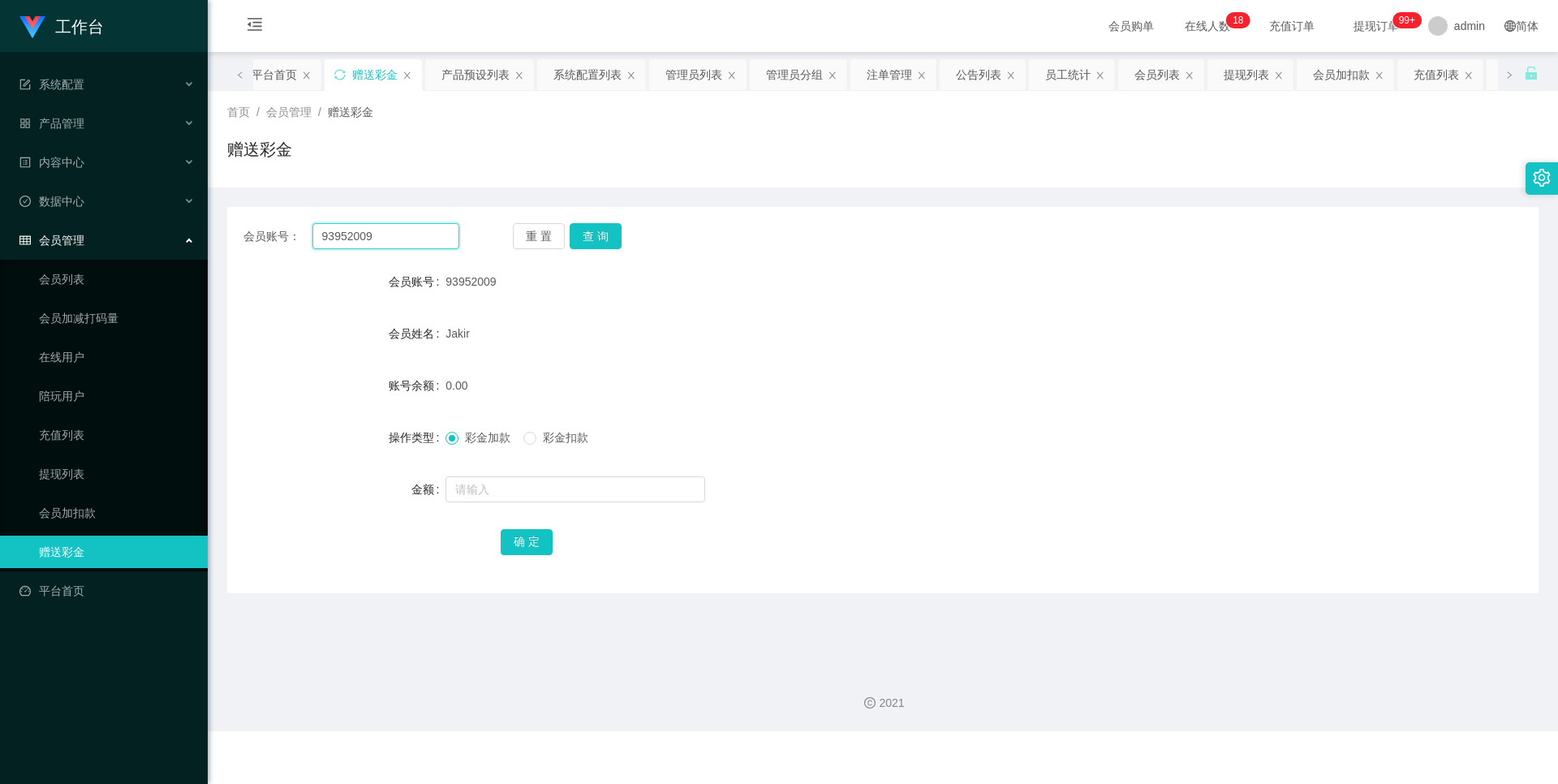
drag, startPoint x: 414, startPoint y: 246, endPoint x: 258, endPoint y: 241, distance: 156.1
click at [258, 241] on div "会员账号： 93952009" at bounding box center [351, 235] width 216 height 26
paste input "89172171"
click at [576, 219] on div "会员账号： 89172171 重 置 查 询 会员账号 93952009 会员姓名 [PERSON_NAME] 账号余额 0.00 操作类型 彩金加款 彩金扣…" at bounding box center [882, 400] width 1311 height 387
click at [590, 230] on button "查 询" at bounding box center [596, 235] width 52 height 26
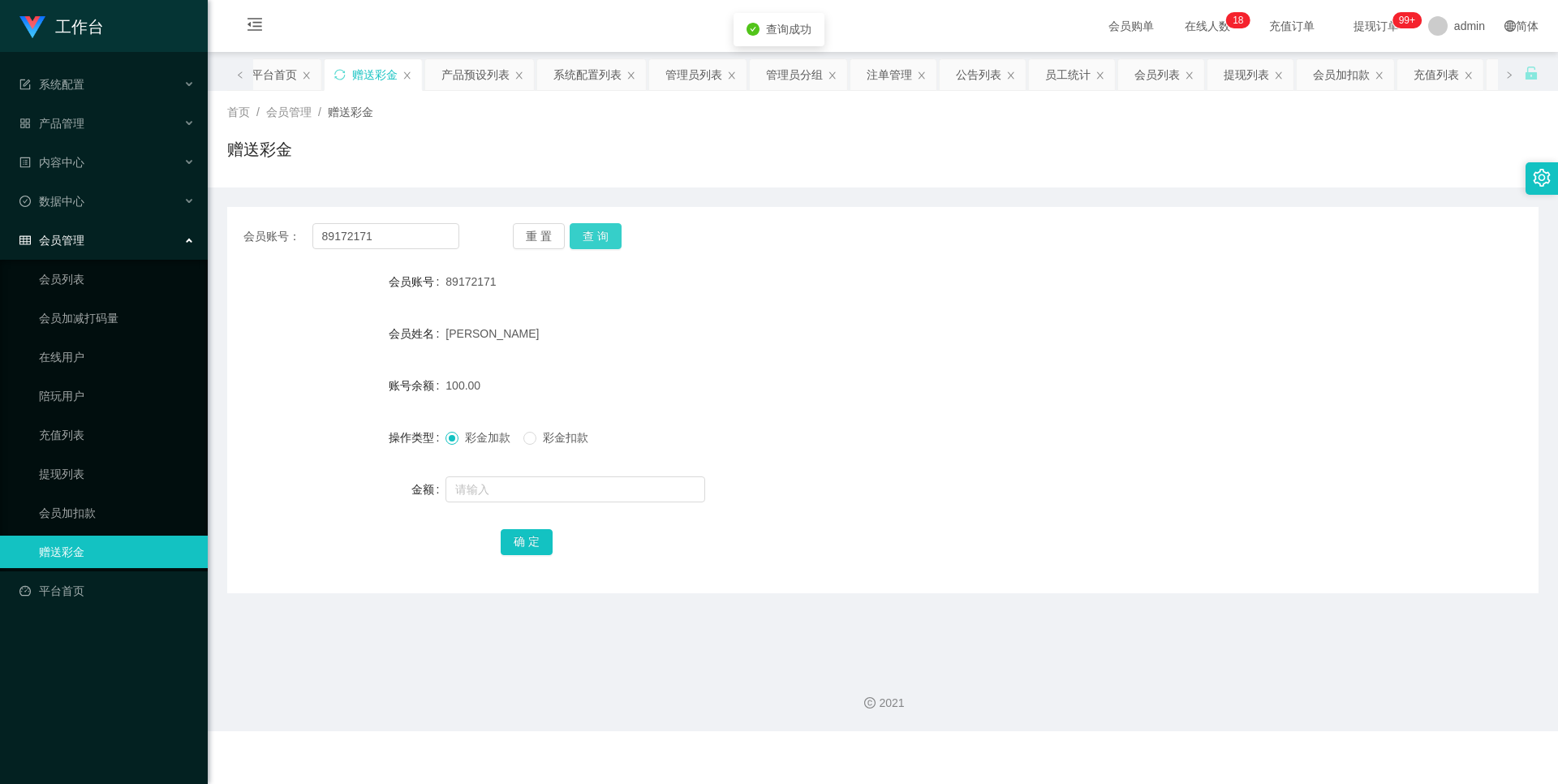
click at [604, 243] on button "查 询" at bounding box center [596, 235] width 52 height 26
click at [585, 241] on button "查 询" at bounding box center [596, 235] width 52 height 26
click at [574, 231] on button "查 询" at bounding box center [596, 235] width 52 height 26
drag, startPoint x: 412, startPoint y: 236, endPoint x: 225, endPoint y: 229, distance: 187.1
click at [235, 228] on div "会员账号： 89172171 重 置 查 询" at bounding box center [882, 235] width 1311 height 26
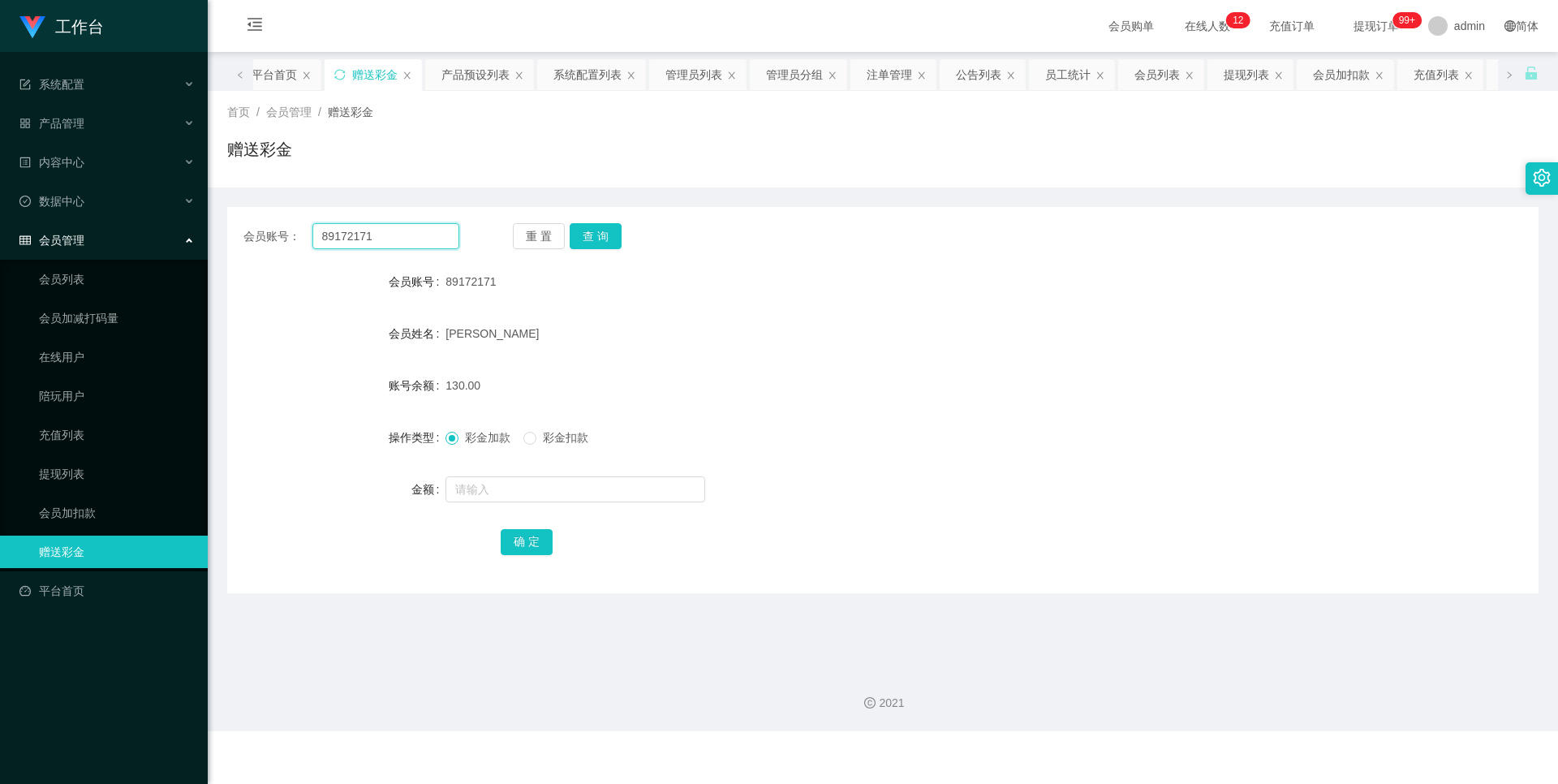
paste input "PrinceJJ"
type input "PrinceJJ"
click at [593, 241] on button "查 询" at bounding box center [596, 235] width 52 height 26
click at [494, 469] on form "会员账号 PrinceJJ 会员姓名 账号余额 0.00 操作类型 彩金加款 彩金扣款 金额 确 定" at bounding box center [882, 411] width 1311 height 292
click at [494, 479] on input "text" at bounding box center [576, 489] width 260 height 26
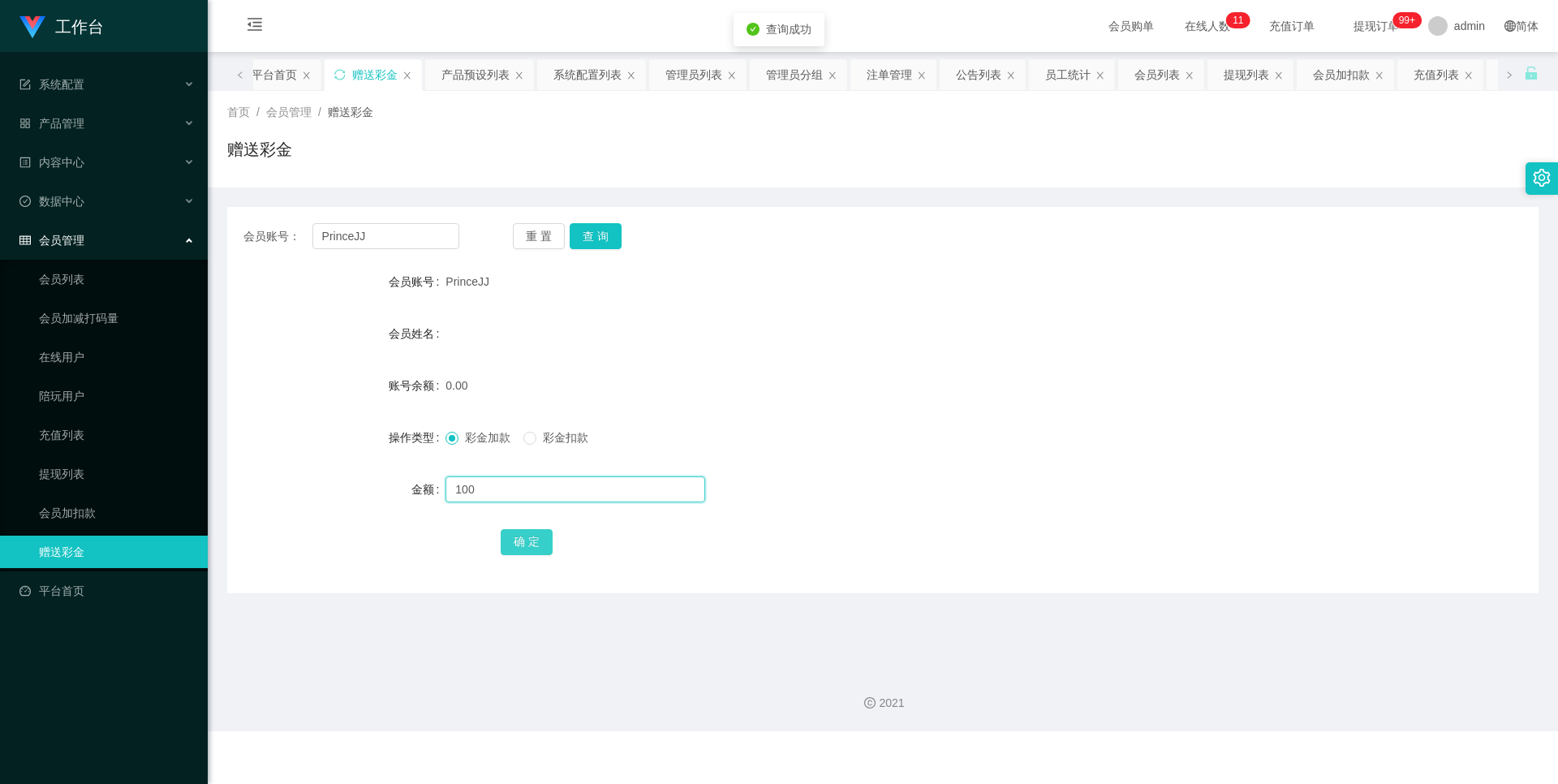
type input "100"
drag, startPoint x: 542, startPoint y: 546, endPoint x: 519, endPoint y: 549, distance: 23.2
click at [542, 546] on button "确 定" at bounding box center [527, 542] width 52 height 26
click at [605, 246] on button "查 询" at bounding box center [596, 235] width 52 height 26
click at [584, 235] on button "查 询" at bounding box center [596, 235] width 52 height 26
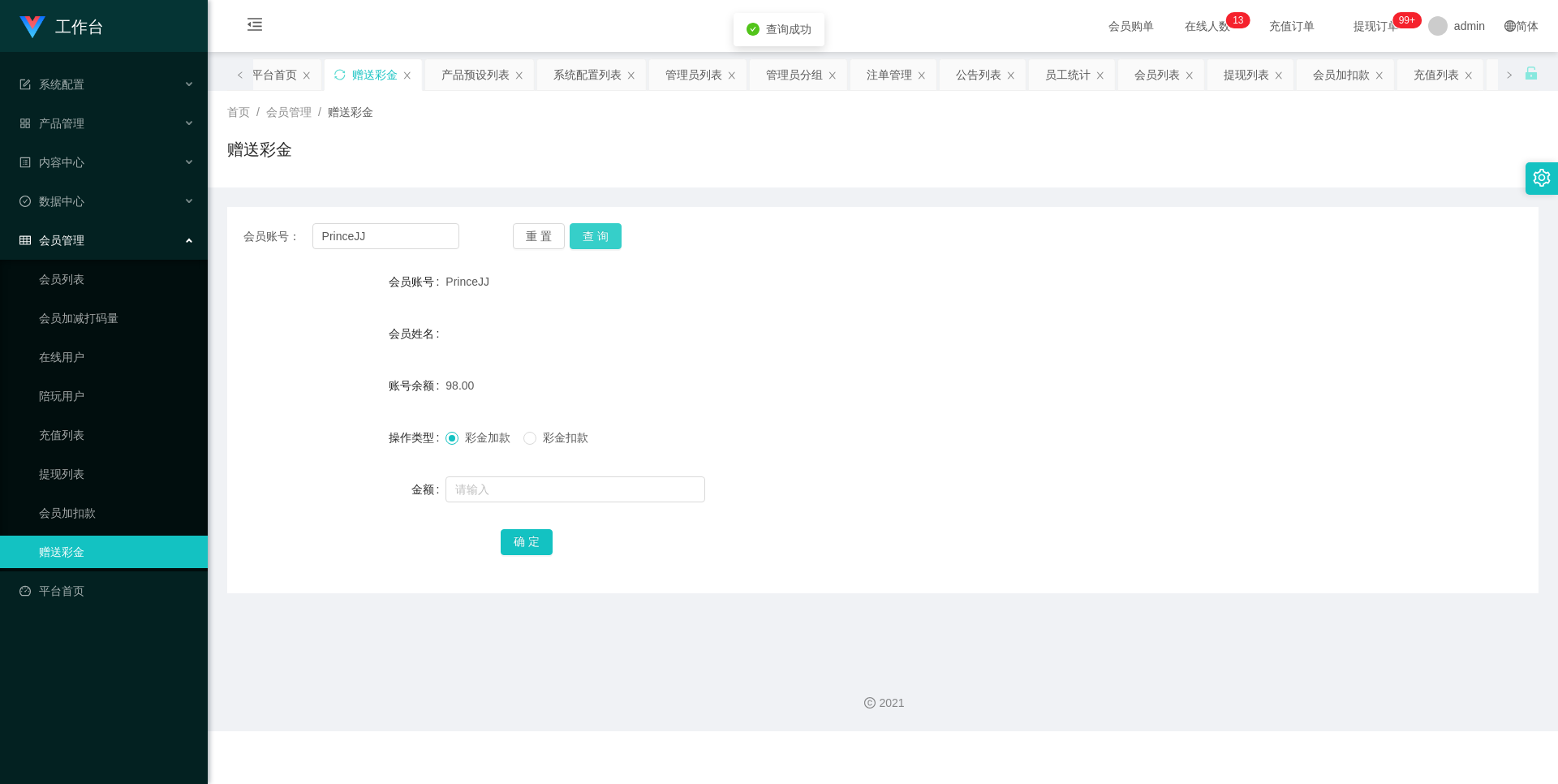
click at [589, 243] on button "查 询" at bounding box center [596, 235] width 52 height 26
click at [598, 240] on button "查 询" at bounding box center [596, 235] width 52 height 26
click at [136, 129] on div "产品管理" at bounding box center [104, 123] width 208 height 32
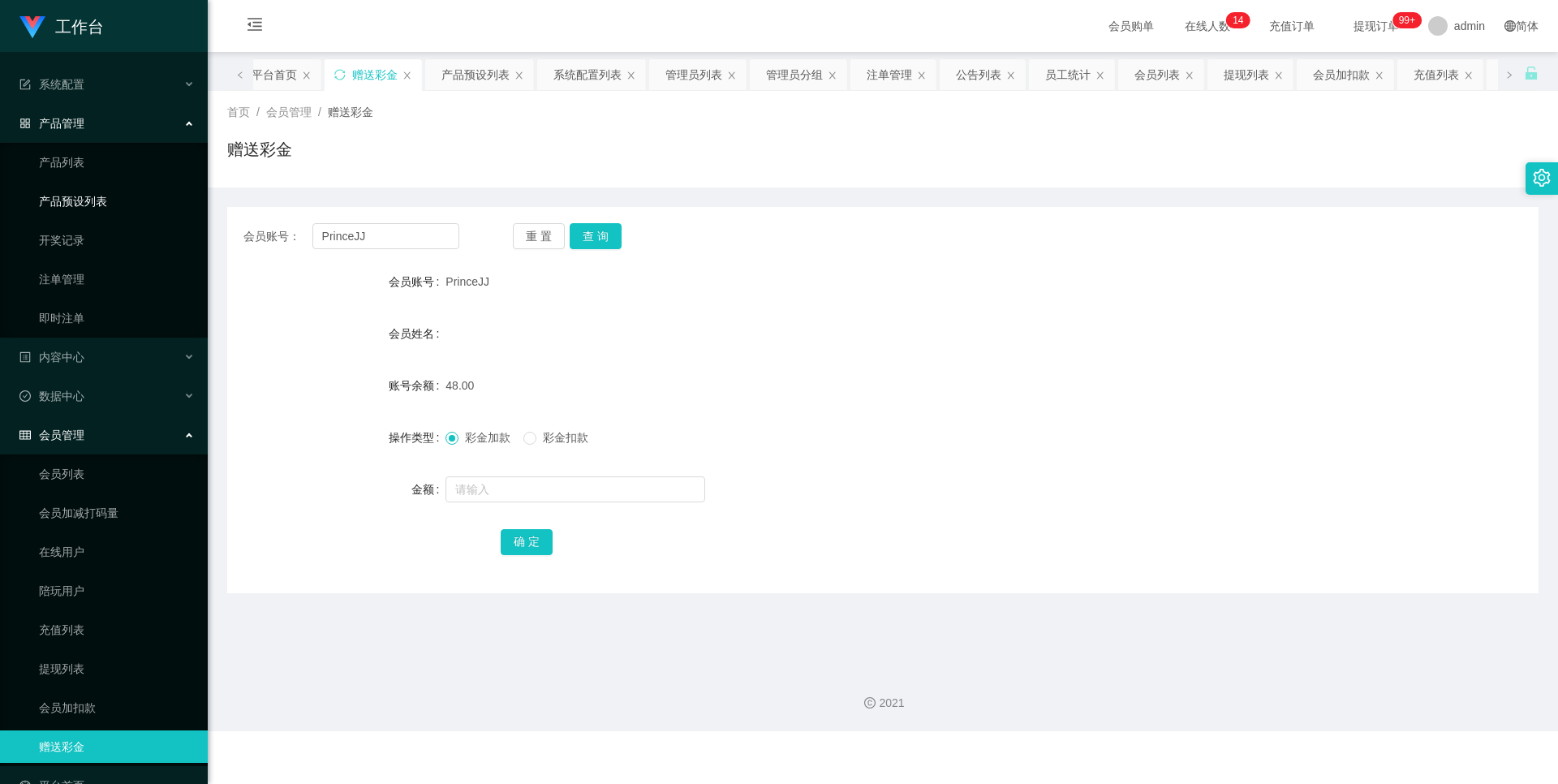
click at [122, 197] on link "产品预设列表" at bounding box center [117, 201] width 156 height 32
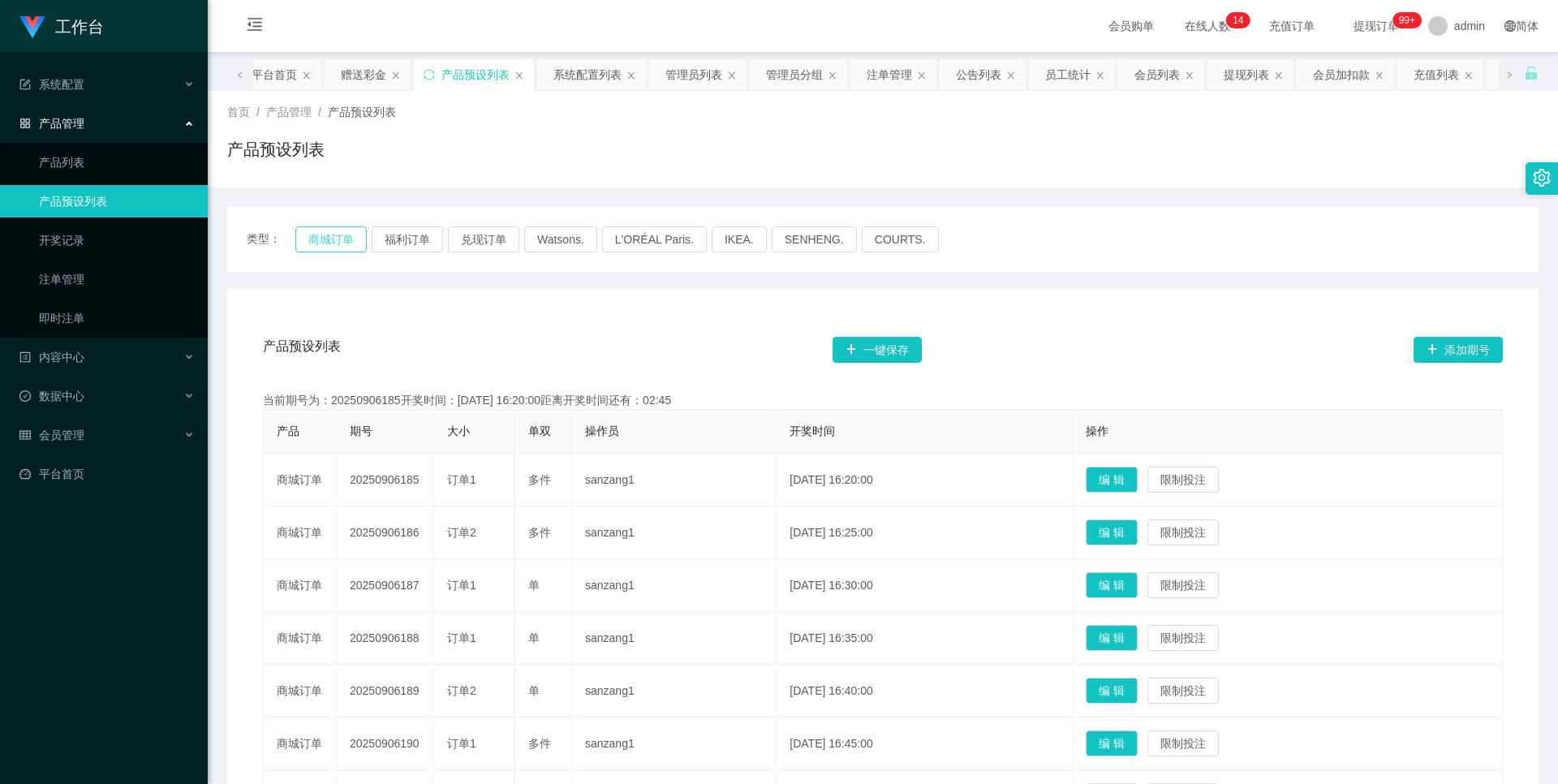
click at [315, 241] on button "商城订单" at bounding box center [331, 239] width 72 height 26
click at [333, 241] on button "商城订单" at bounding box center [331, 239] width 72 height 26
click at [94, 429] on div "会员管理" at bounding box center [104, 435] width 208 height 32
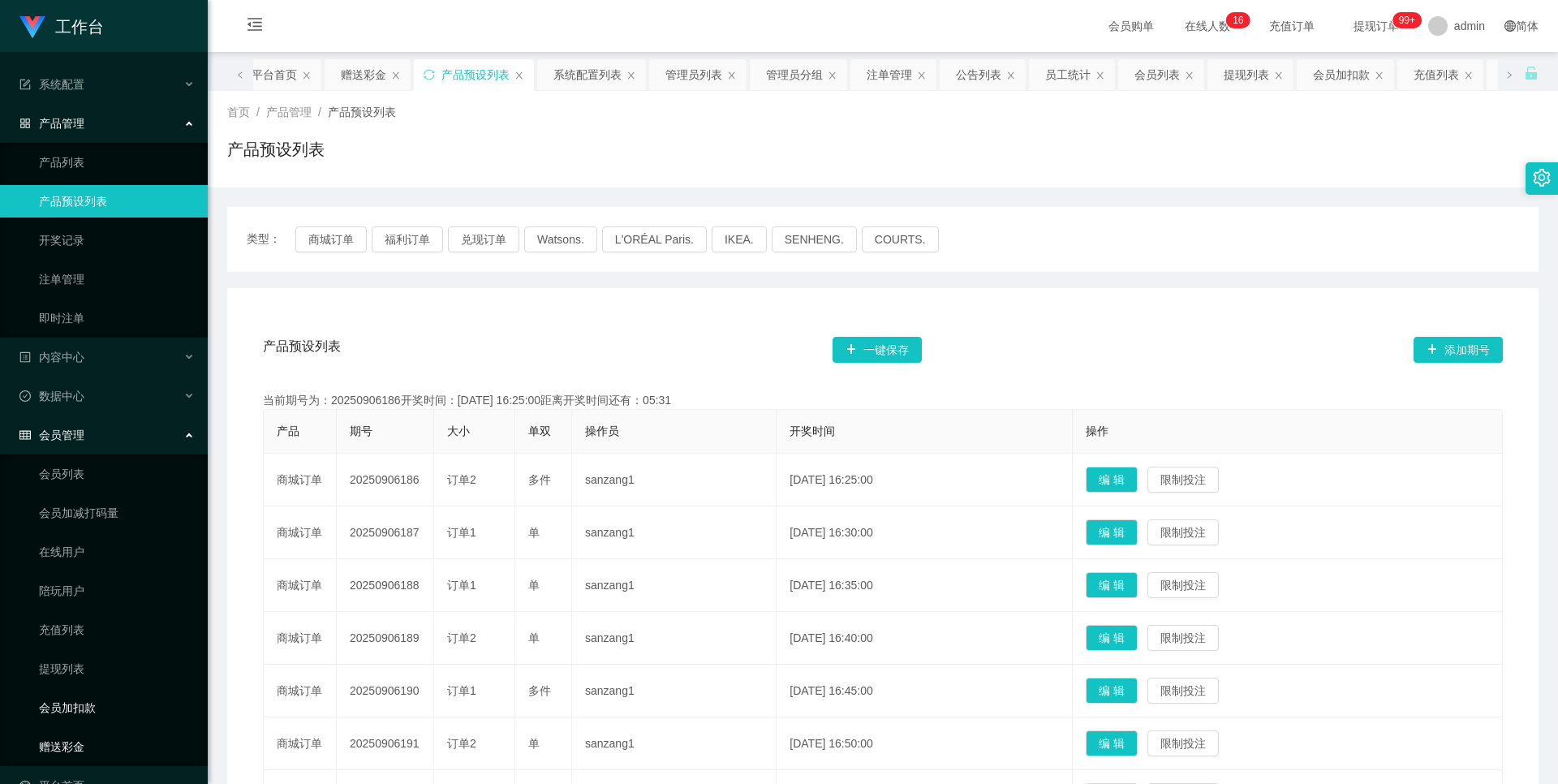
click at [77, 739] on link "赠送彩金" at bounding box center [117, 746] width 156 height 32
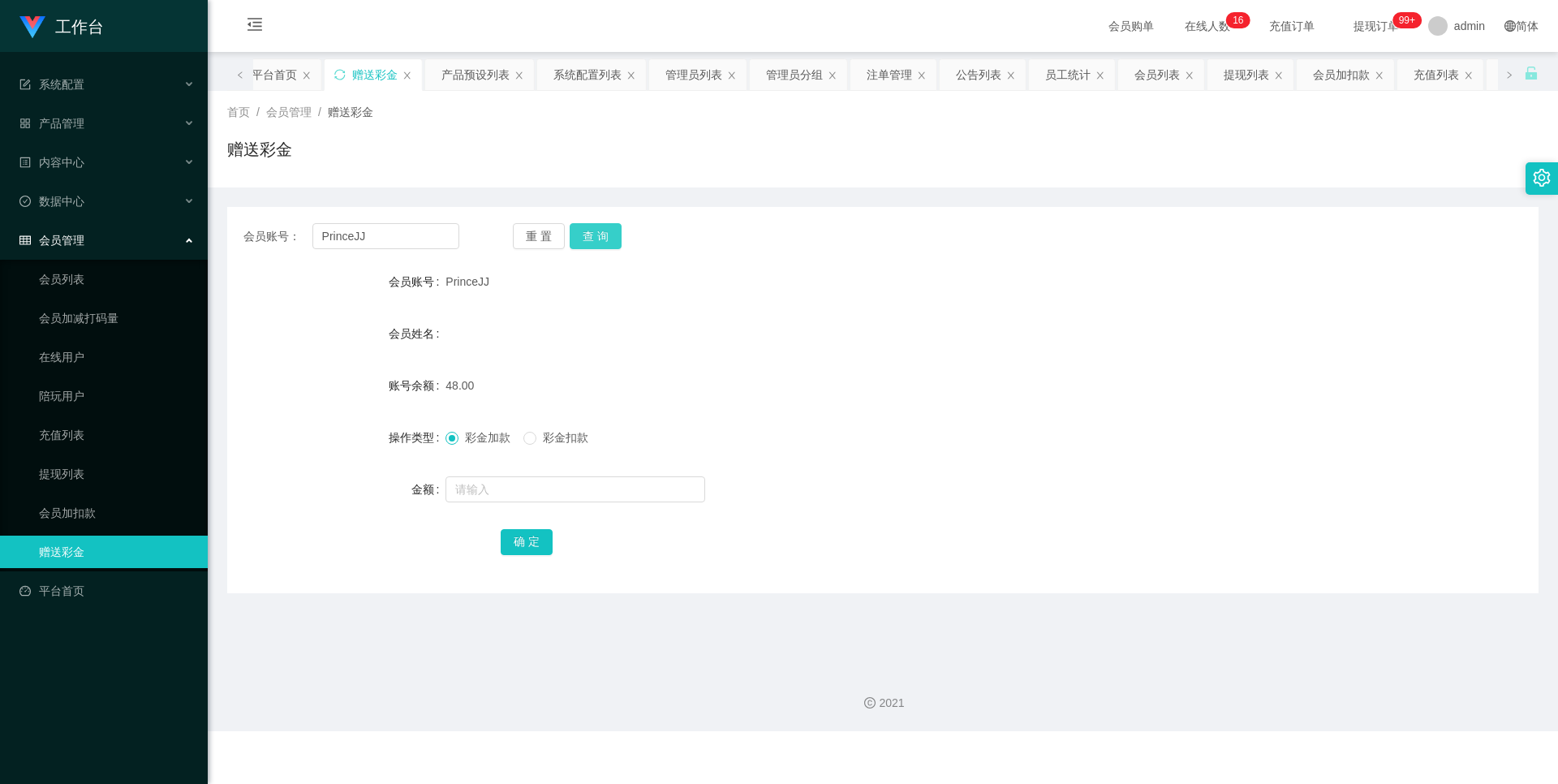
click at [588, 239] on button "查 询" at bounding box center [596, 235] width 52 height 26
click at [527, 492] on input "text" at bounding box center [576, 489] width 260 height 26
type input "48"
click at [534, 539] on button "确 定" at bounding box center [527, 542] width 52 height 26
click at [605, 225] on button "查 询" at bounding box center [596, 235] width 52 height 26
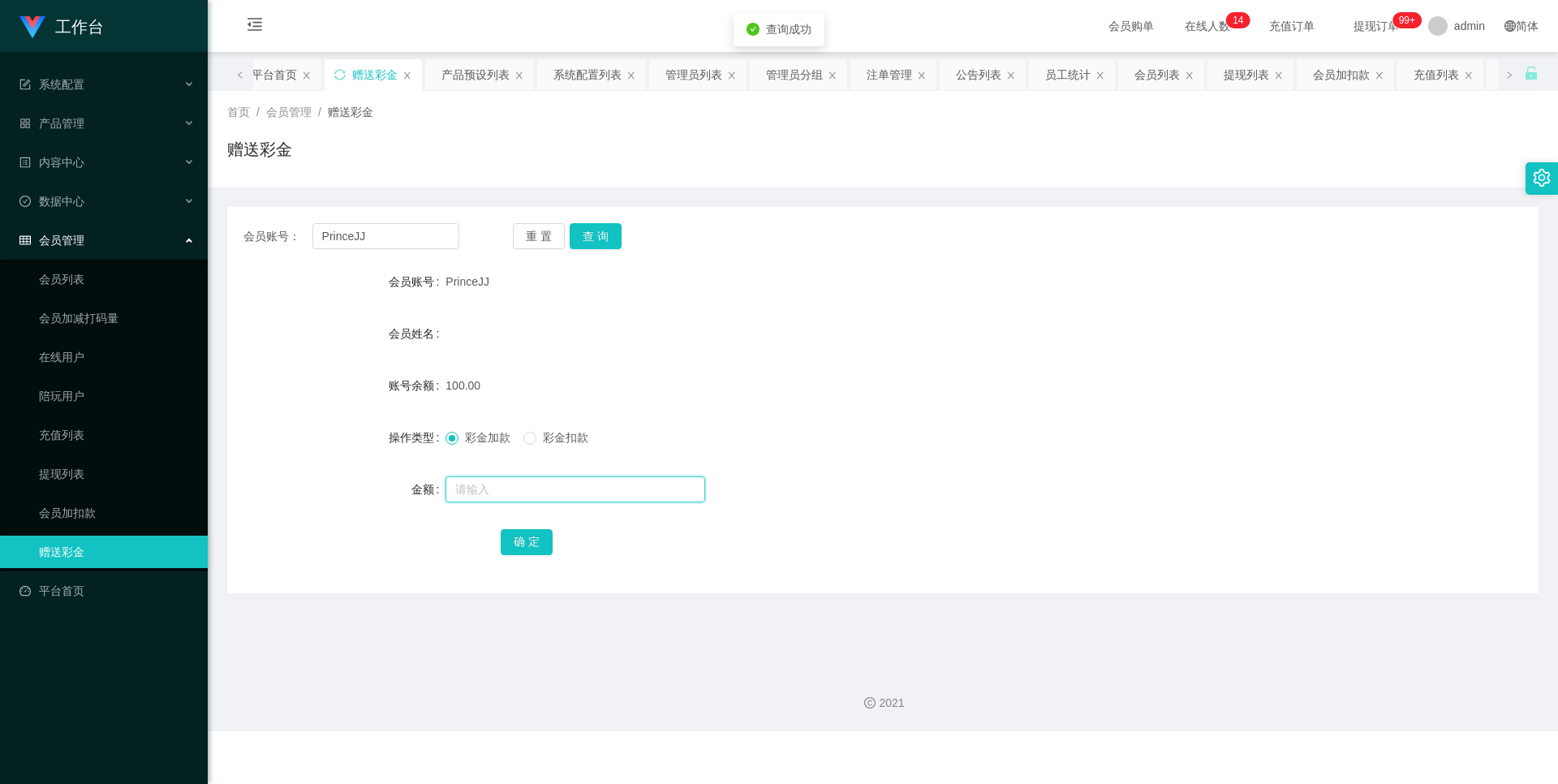
click at [501, 495] on input "text" at bounding box center [576, 489] width 260 height 26
type input "50"
click at [535, 549] on button "确 定" at bounding box center [527, 542] width 52 height 26
click at [601, 241] on button "查 询" at bounding box center [596, 235] width 52 height 26
click at [596, 237] on button "查 询" at bounding box center [596, 235] width 52 height 26
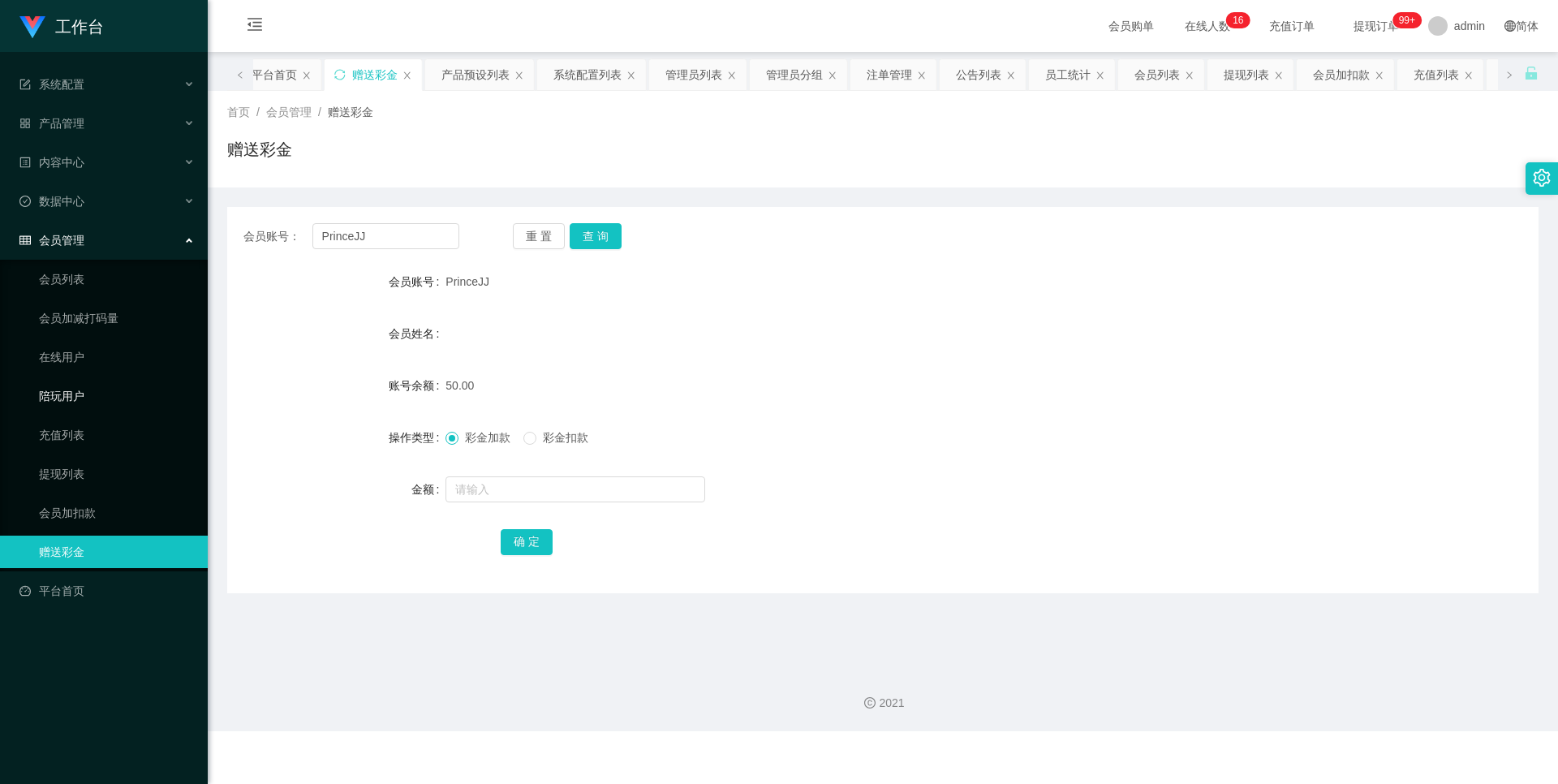
click at [100, 394] on link "陪玩用户" at bounding box center [117, 396] width 156 height 32
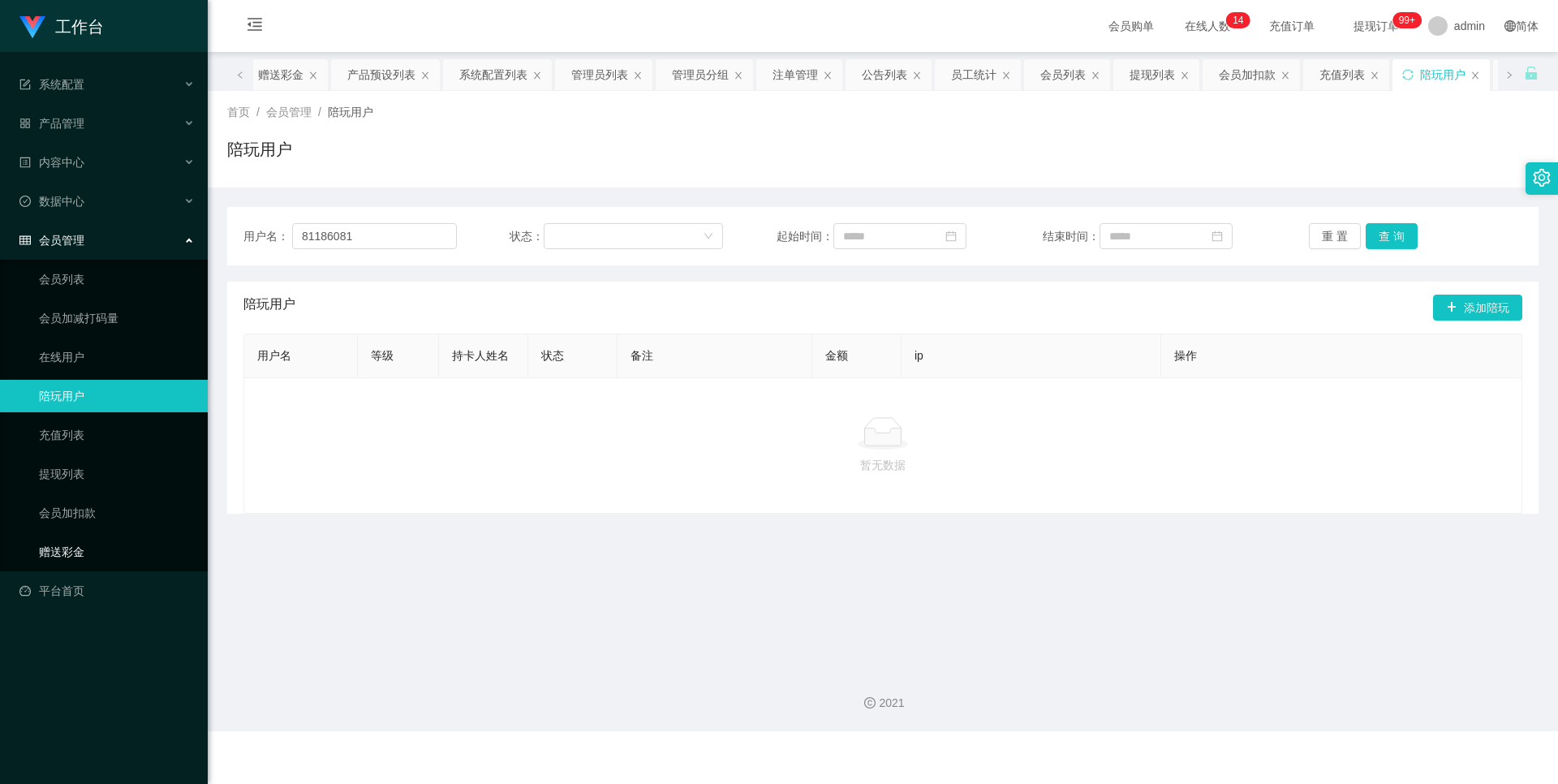
click at [62, 538] on link "赠送彩金" at bounding box center [117, 551] width 156 height 32
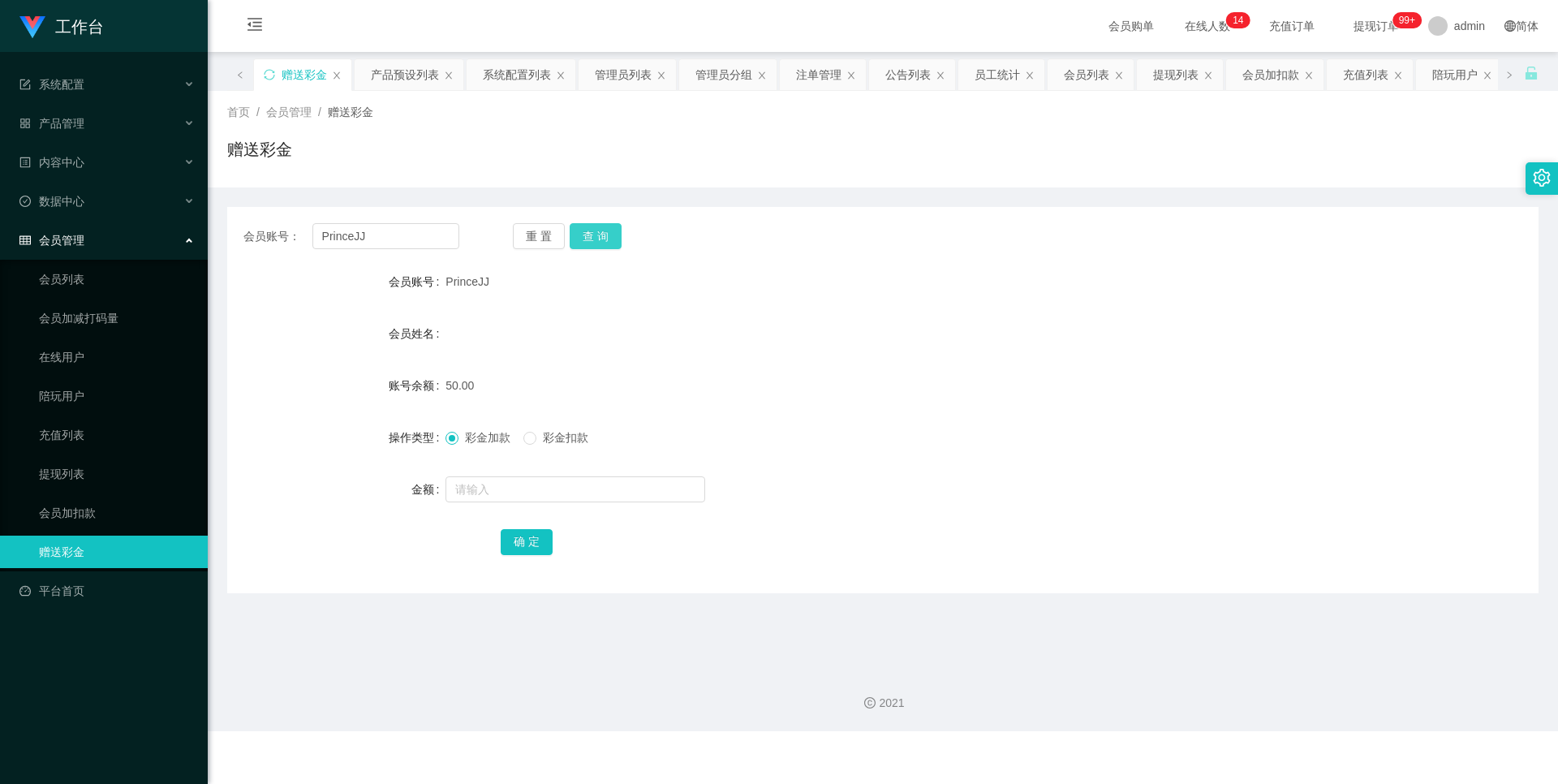
click at [576, 235] on button "查 询" at bounding box center [596, 235] width 52 height 26
click at [589, 230] on button "查 询" at bounding box center [596, 235] width 52 height 26
click at [621, 246] on div "重 置 查 询" at bounding box center [621, 235] width 216 height 26
click at [597, 241] on button "查 询" at bounding box center [596, 235] width 52 height 26
click at [602, 234] on button "查 询" at bounding box center [596, 235] width 52 height 26
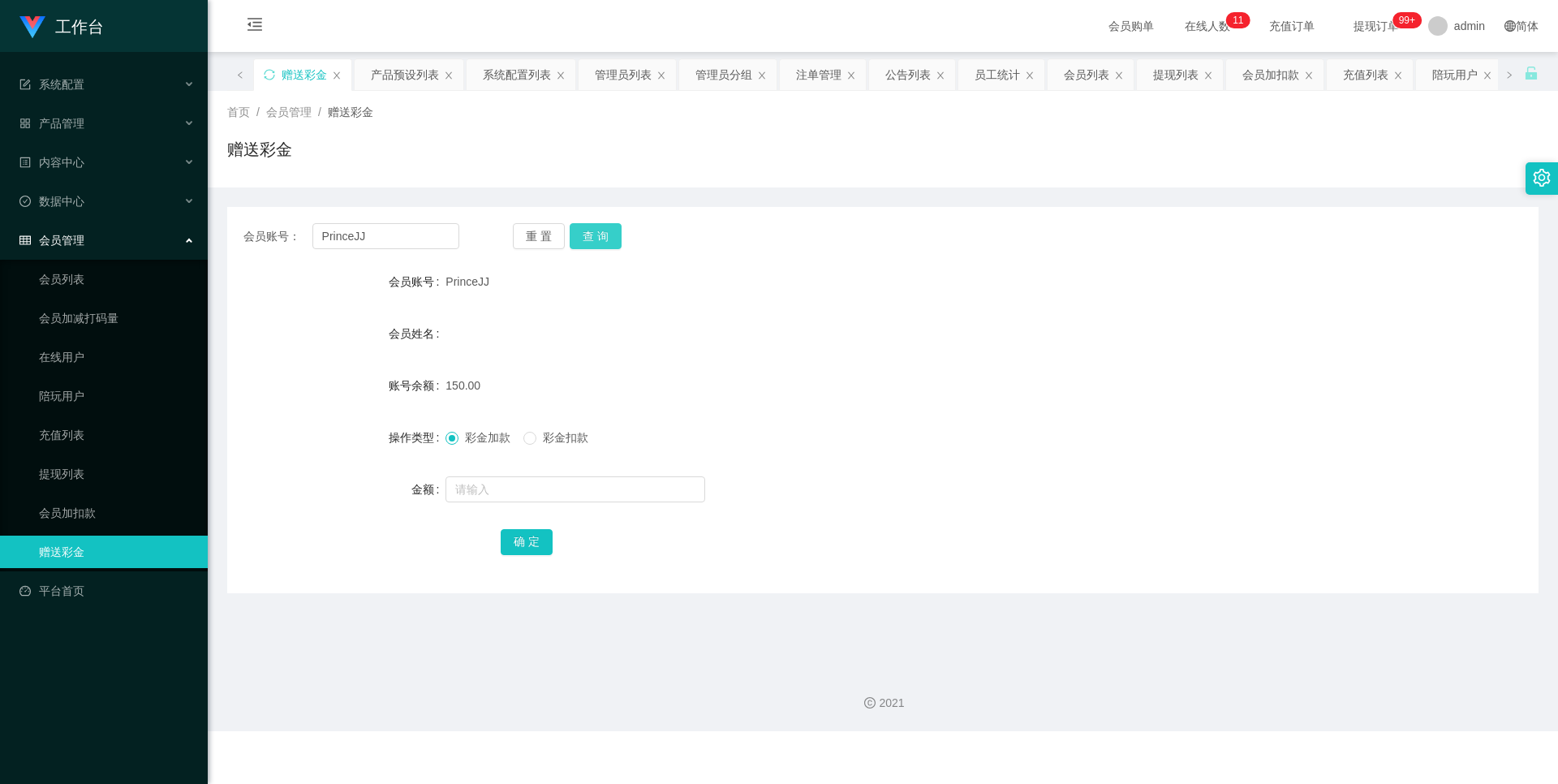
click at [585, 226] on button "查 询" at bounding box center [596, 235] width 52 height 26
click at [598, 241] on button "查 询" at bounding box center [596, 235] width 52 height 26
click at [589, 228] on button "查 询" at bounding box center [596, 235] width 52 height 26
click at [550, 441] on span "彩金扣款" at bounding box center [565, 436] width 58 height 13
click at [532, 483] on input "text" at bounding box center [576, 489] width 260 height 26
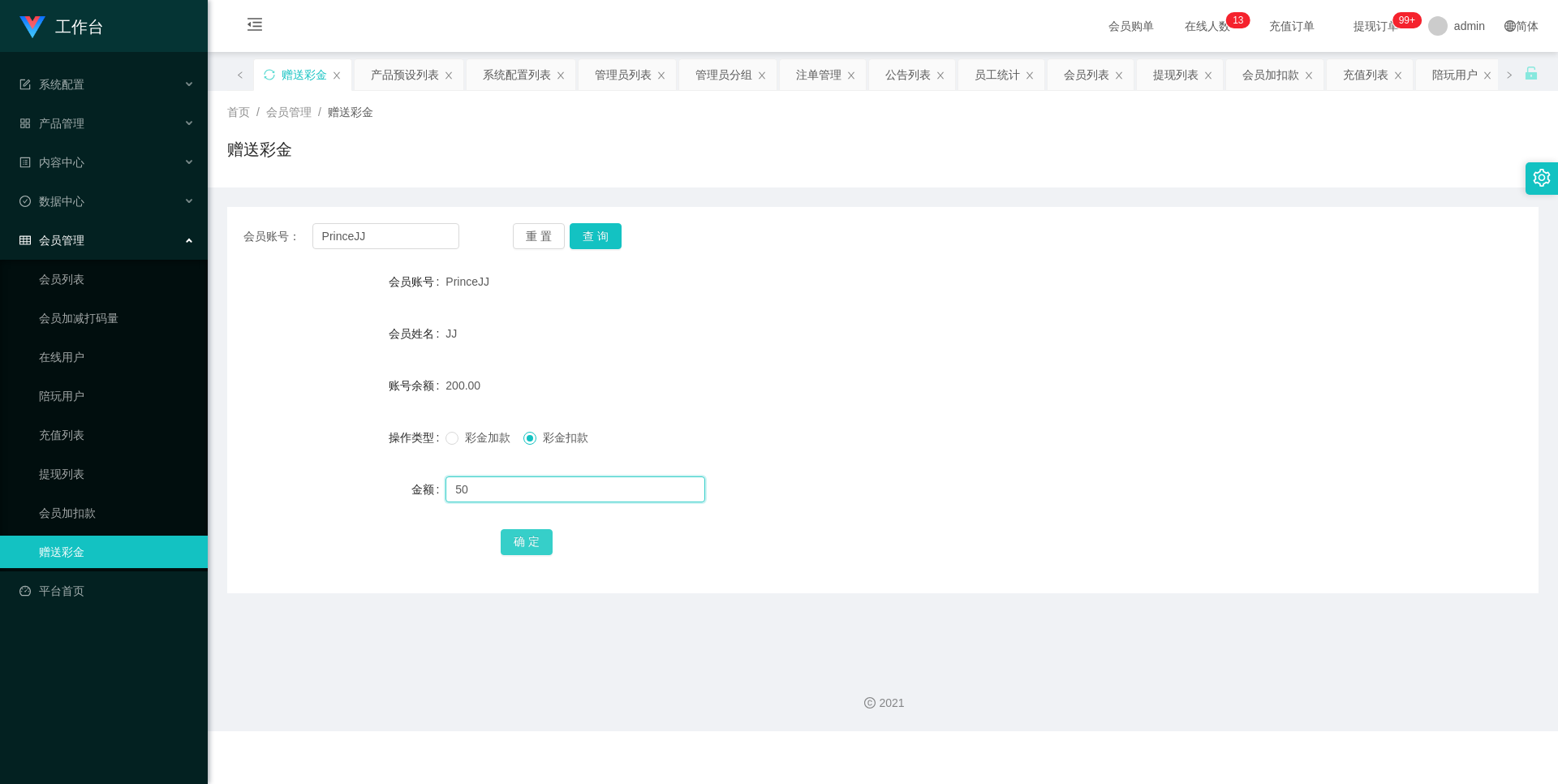
type input "50"
drag, startPoint x: 534, startPoint y: 533, endPoint x: 486, endPoint y: 525, distance: 48.7
click at [534, 533] on button "确 定" at bounding box center [527, 542] width 52 height 26
click at [89, 475] on link "提现列表" at bounding box center [117, 473] width 156 height 32
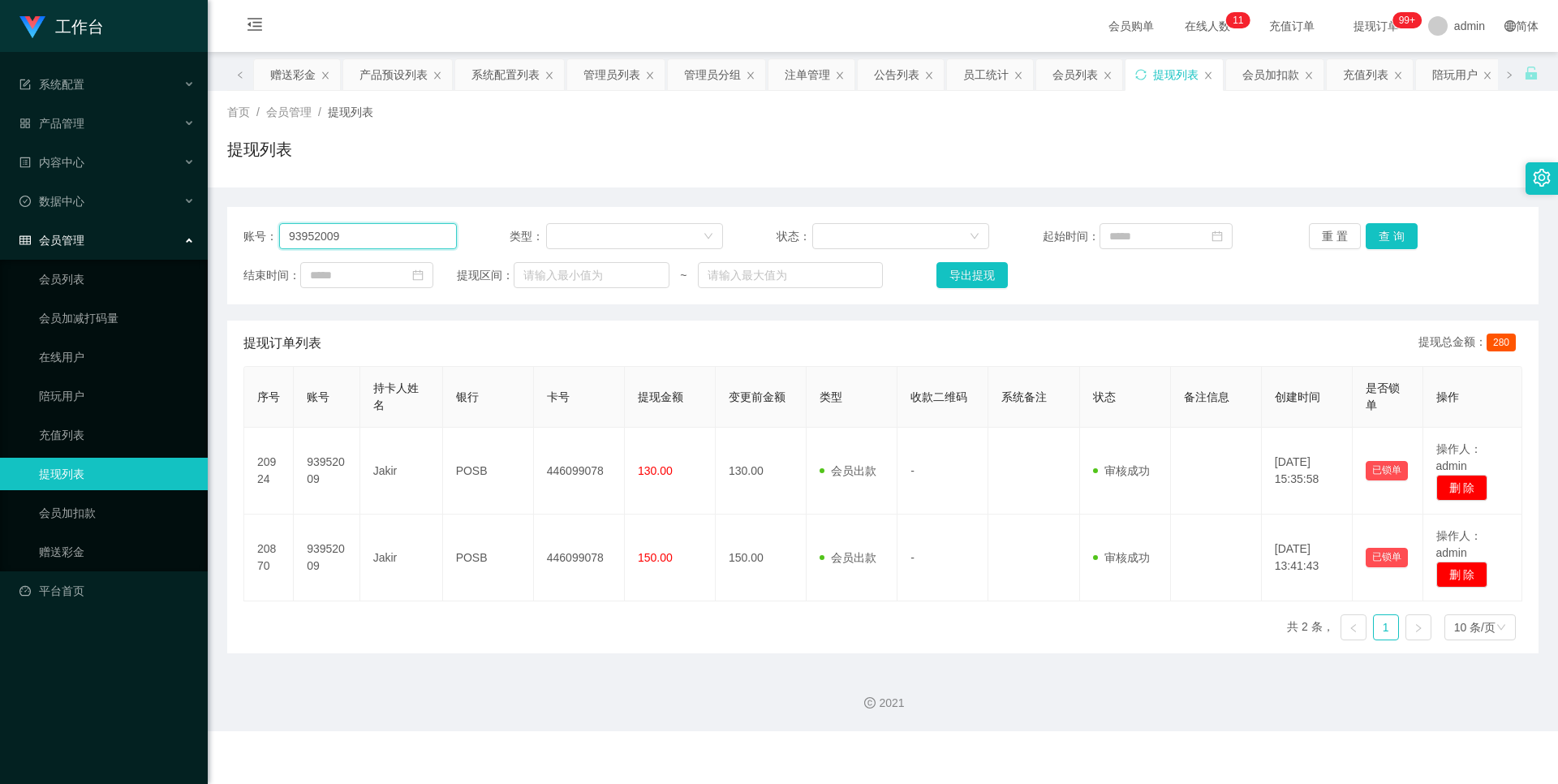
drag, startPoint x: 429, startPoint y: 230, endPoint x: 101, endPoint y: 220, distance: 328.2
click at [101, 220] on section "工作台 系统配置 产品管理 产品列表 产品预设列表 开奖记录 注单管理 即时注单 内容中心 站内信 公告列表 活动列表 数据中心 员工统计 团队统计 会员管理…" at bounding box center [779, 365] width 1558 height 731
paste input "PrinceJJ"
type input "PrinceJJ"
click at [1386, 241] on button "查 询" at bounding box center [1392, 235] width 52 height 26
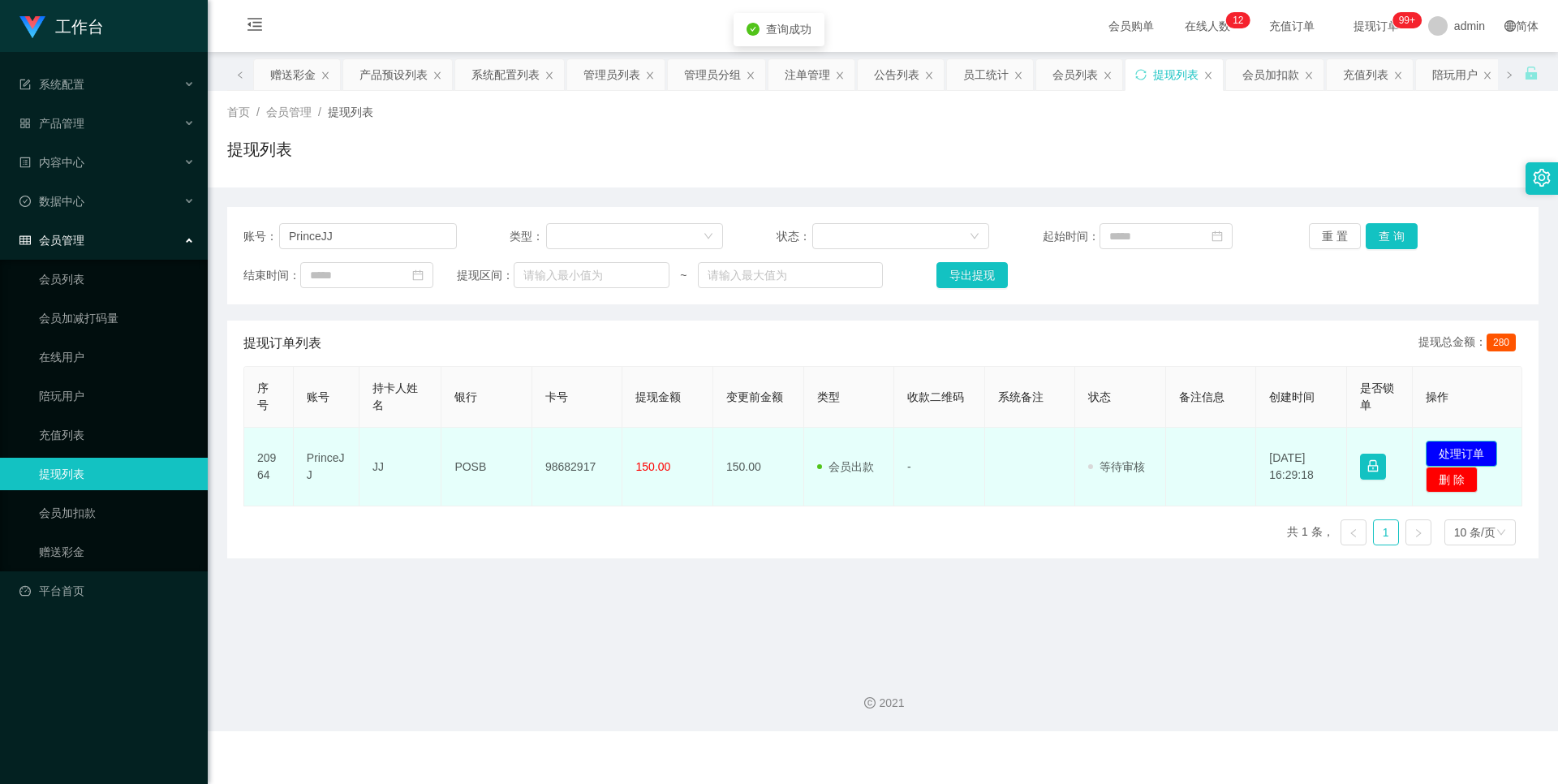
click at [1465, 454] on button "处理订单" at bounding box center [1462, 453] width 72 height 26
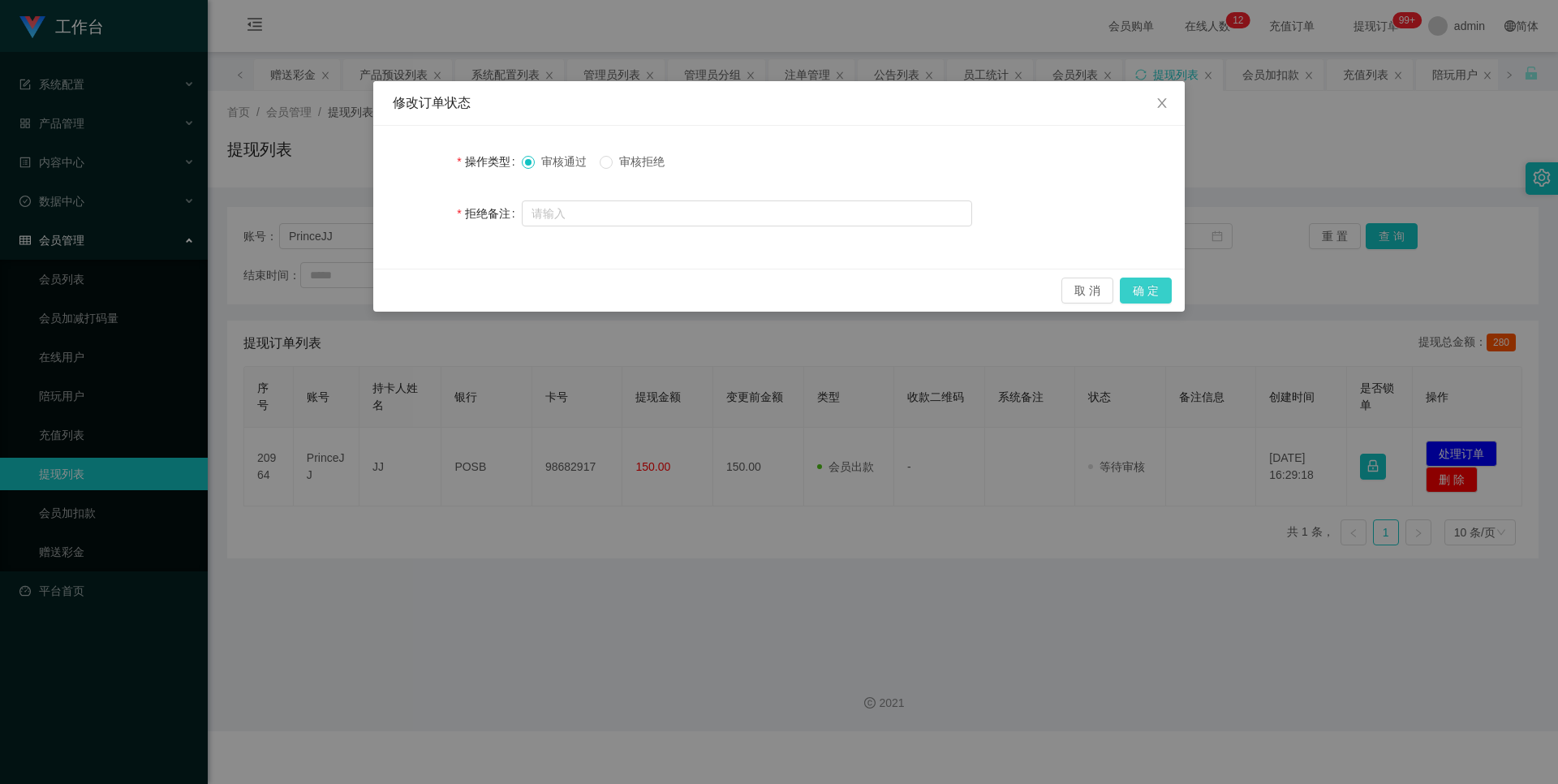
click at [1154, 284] on button "确 定" at bounding box center [1146, 290] width 52 height 26
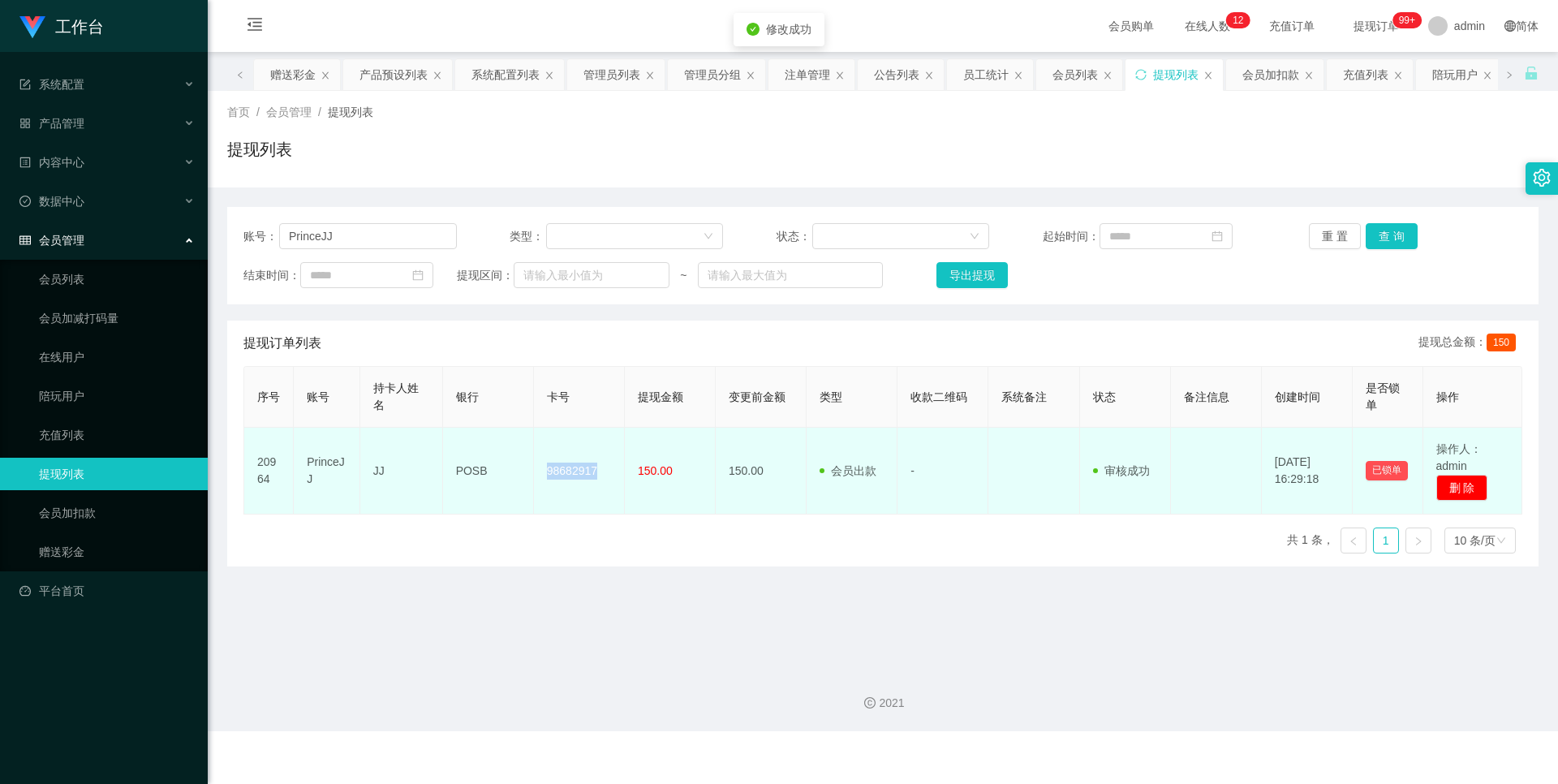
drag, startPoint x: 544, startPoint y: 470, endPoint x: 594, endPoint y: 472, distance: 50.0
click at [594, 472] on td "98682917" at bounding box center [579, 471] width 91 height 87
copy td "98682917"
drag, startPoint x: 488, startPoint y: 463, endPoint x: 453, endPoint y: 474, distance: 36.7
click at [453, 474] on td "POSB" at bounding box center [489, 471] width 91 height 87
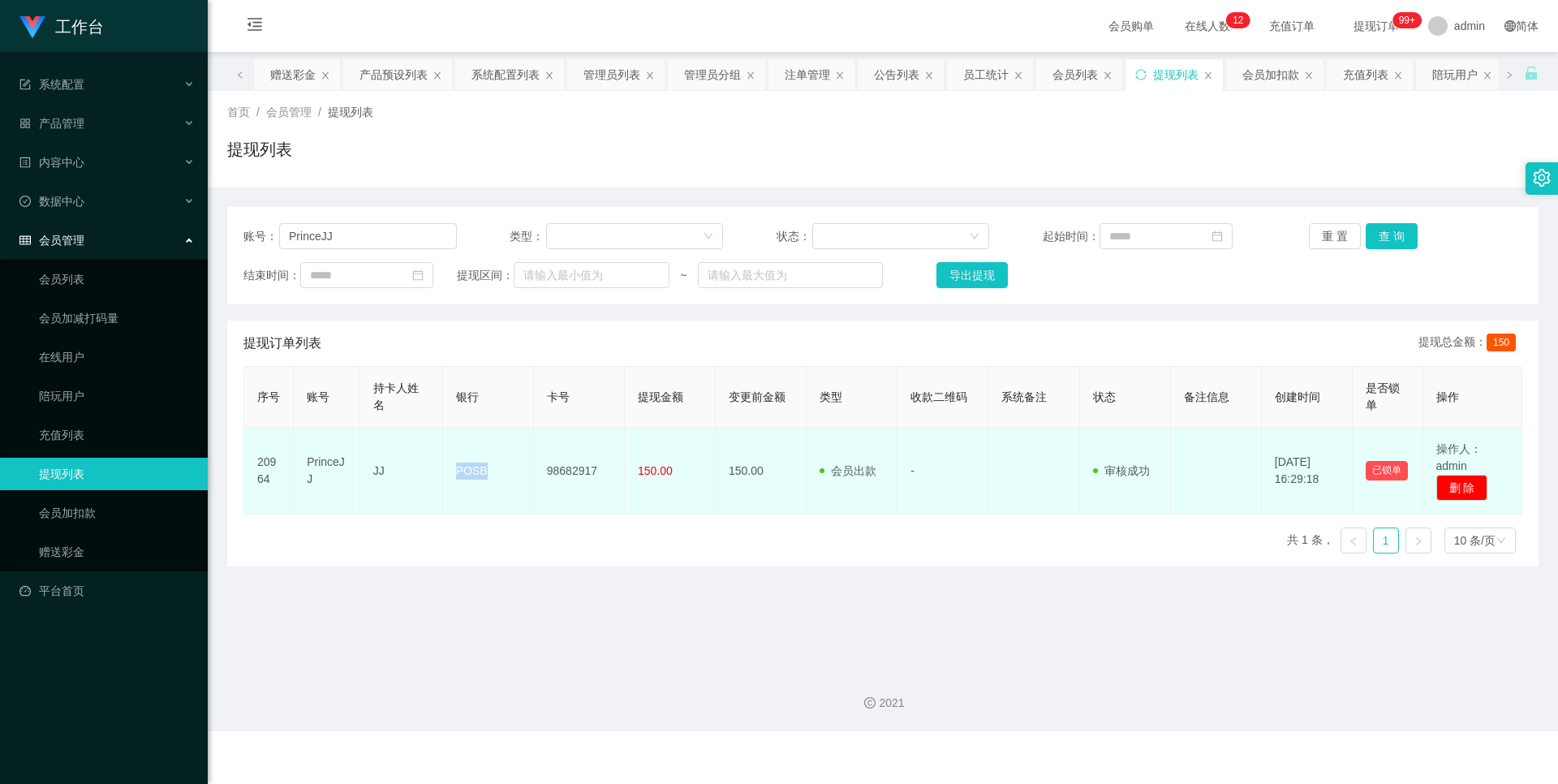
copy td "POSB"
drag, startPoint x: 391, startPoint y: 462, endPoint x: 371, endPoint y: 469, distance: 21.2
click at [371, 469] on td "JJ" at bounding box center [402, 471] width 83 height 87
copy td "JJ"
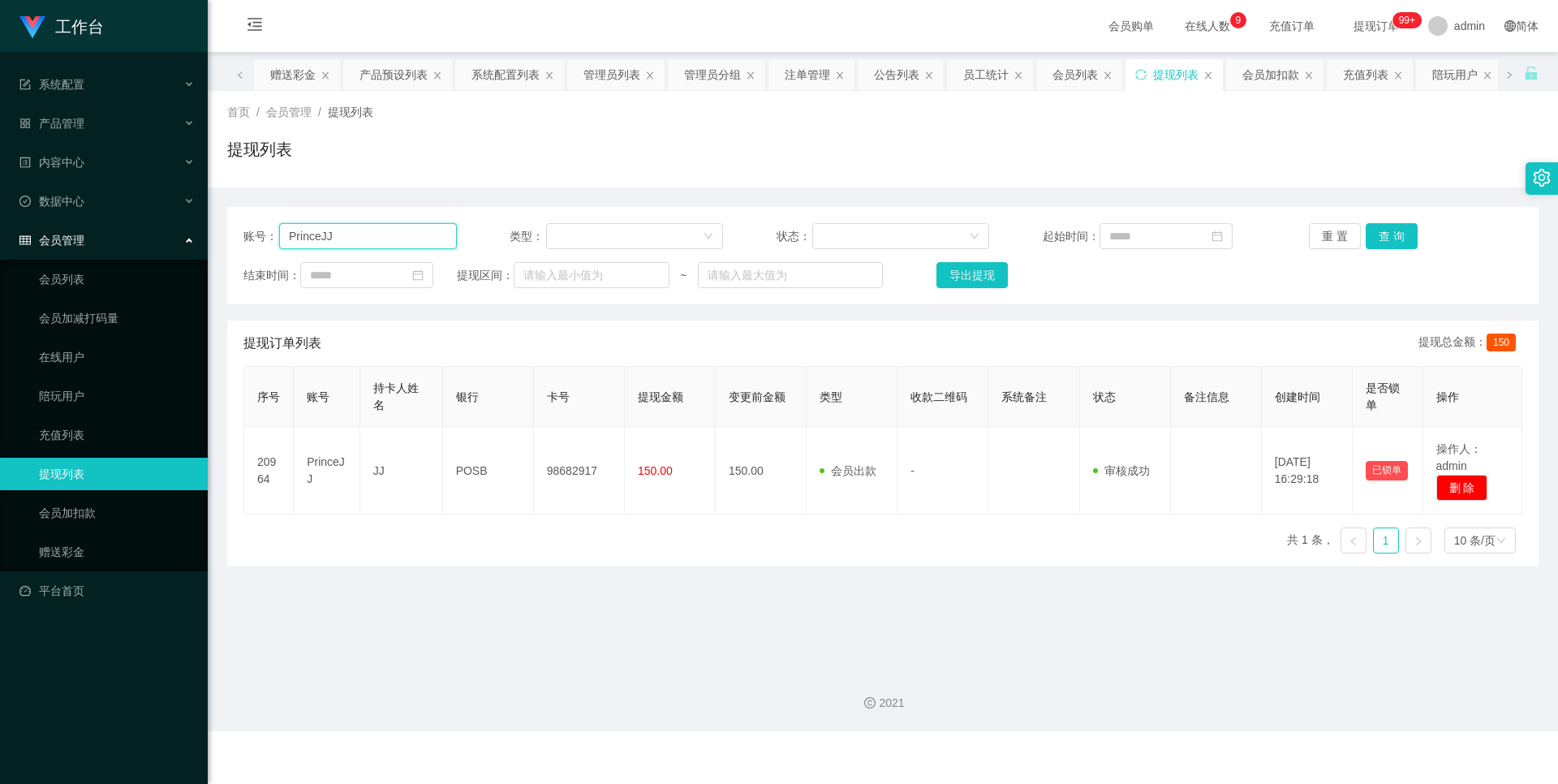
drag, startPoint x: 323, startPoint y: 237, endPoint x: 260, endPoint y: 238, distance: 63.0
click at [261, 237] on div "账号： PrinceJJ" at bounding box center [350, 235] width 214 height 26
